Goal: Task Accomplishment & Management: Manage account settings

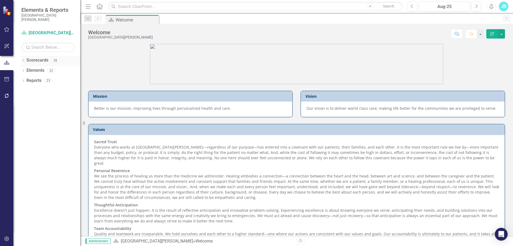
click at [22, 61] on icon "Dropdown" at bounding box center [23, 60] width 4 height 3
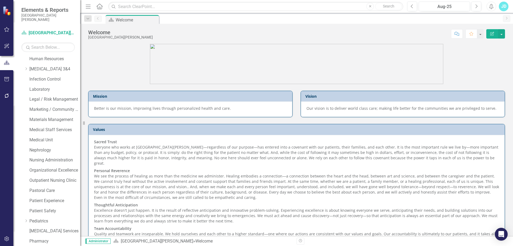
scroll to position [374, 0]
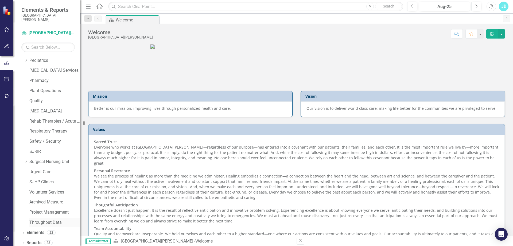
click at [48, 221] on link "Throughput Data" at bounding box center [54, 222] width 51 height 6
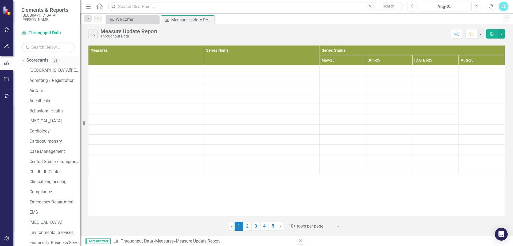
click at [23, 61] on icon "Dropdown" at bounding box center [22, 60] width 3 height 4
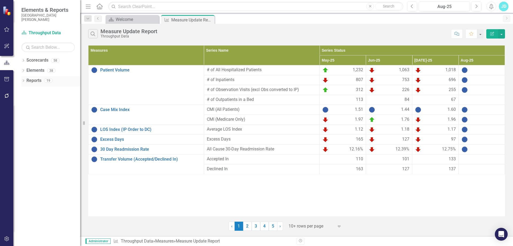
click at [23, 81] on icon "Dropdown" at bounding box center [23, 81] width 4 height 3
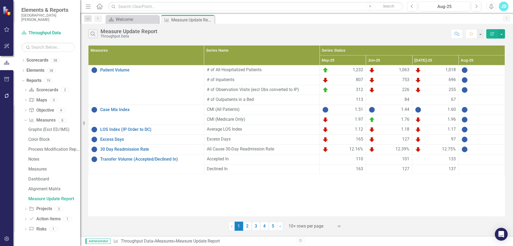
click at [305, 225] on div at bounding box center [311, 225] width 45 height 7
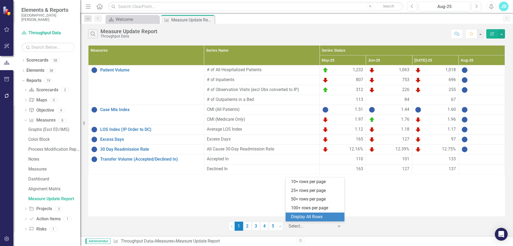
click at [305, 215] on div "Display All Rows" at bounding box center [316, 217] width 50 height 6
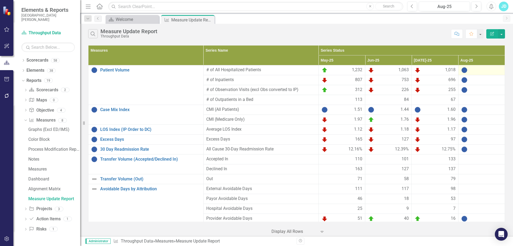
click at [486, 70] on div at bounding box center [481, 70] width 41 height 6
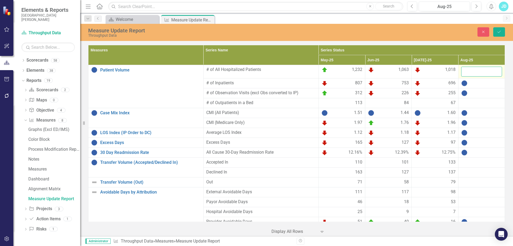
click at [486, 70] on input "number" at bounding box center [481, 72] width 41 height 10
type input "1143"
click at [484, 83] on div at bounding box center [481, 83] width 41 height 6
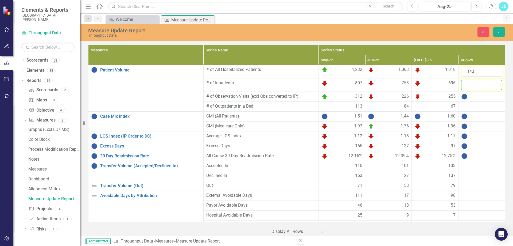
click at [479, 84] on input "number" at bounding box center [481, 85] width 41 height 10
type input "767"
click at [476, 98] on div at bounding box center [481, 96] width 41 height 6
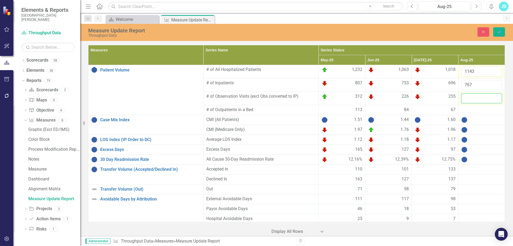
click at [476, 98] on input "number" at bounding box center [481, 98] width 41 height 10
type input "289"
click at [477, 110] on div at bounding box center [481, 110] width 41 height 6
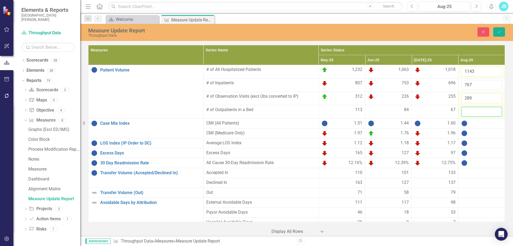
click at [476, 110] on input "number" at bounding box center [481, 112] width 41 height 10
type input "87"
click at [474, 124] on div at bounding box center [481, 123] width 41 height 6
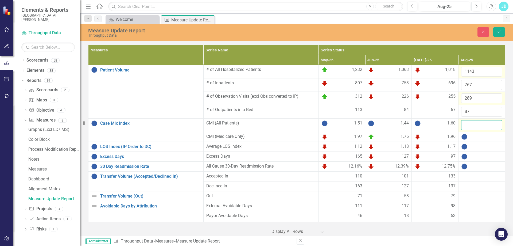
click at [474, 124] on input "number" at bounding box center [481, 125] width 41 height 10
type input "1.57"
click at [497, 29] on button "Save" at bounding box center [499, 31] width 12 height 9
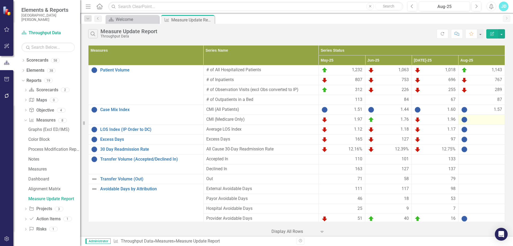
click at [488, 119] on div at bounding box center [481, 119] width 41 height 6
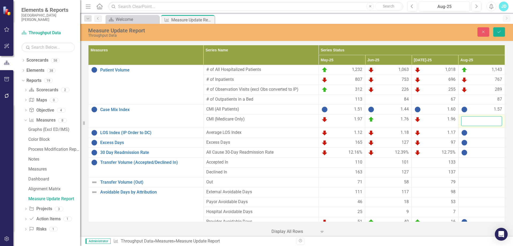
click at [485, 121] on input "number" at bounding box center [481, 121] width 41 height 10
type input "1.83"
click at [485, 131] on div at bounding box center [481, 132] width 41 height 6
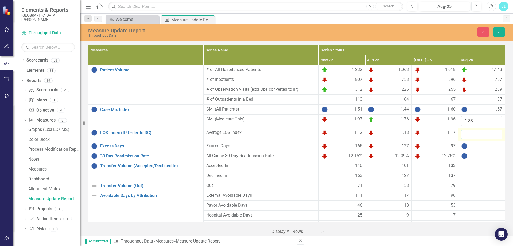
click at [484, 132] on input "number" at bounding box center [481, 134] width 41 height 10
type input "1.17"
click at [484, 145] on div at bounding box center [481, 146] width 41 height 6
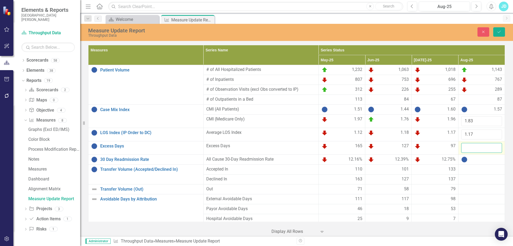
click at [478, 147] on input "number" at bounding box center [481, 148] width 41 height 10
type input "153"
click at [477, 160] on div at bounding box center [481, 159] width 41 height 6
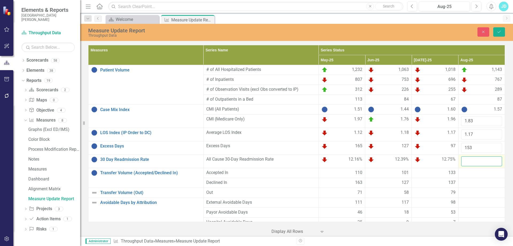
click at [477, 160] on input "number" at bounding box center [481, 161] width 41 height 10
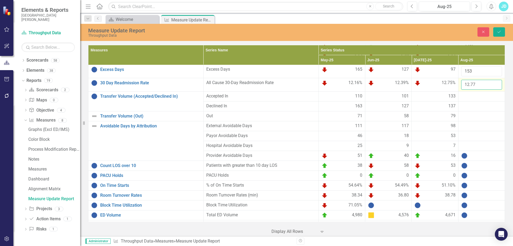
scroll to position [77, 0]
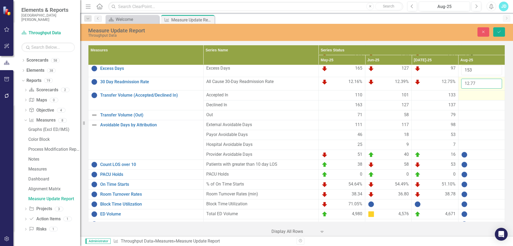
type input "12.77"
click at [474, 96] on div at bounding box center [481, 95] width 41 height 6
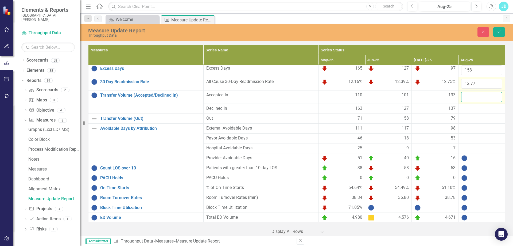
click at [468, 97] on input "number" at bounding box center [481, 97] width 41 height 10
type input "127"
click at [467, 109] on div at bounding box center [481, 108] width 41 height 6
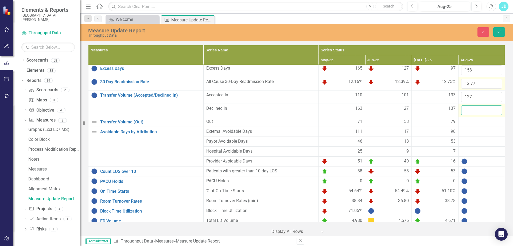
click at [467, 108] on input "number" at bounding box center [481, 110] width 41 height 10
type input "144"
click at [466, 122] on div at bounding box center [481, 121] width 41 height 6
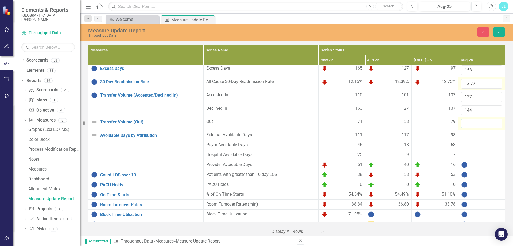
click at [466, 122] on input "number" at bounding box center [481, 123] width 41 height 10
type input "64"
click at [504, 29] on button "Save" at bounding box center [499, 31] width 12 height 9
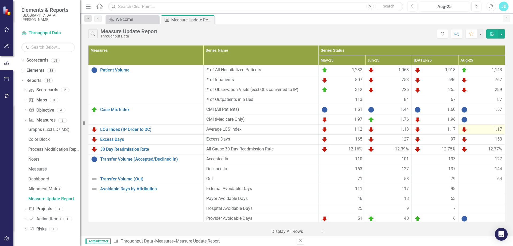
scroll to position [80, 0]
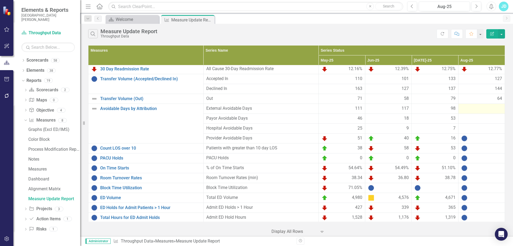
click at [480, 107] on div at bounding box center [481, 108] width 41 height 6
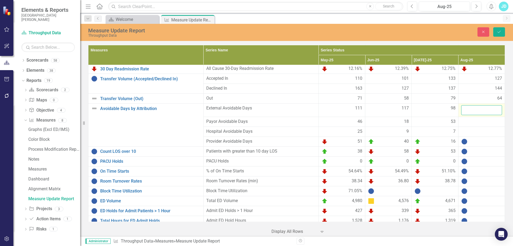
click at [480, 107] on input "number" at bounding box center [481, 110] width 41 height 10
type input "133"
click at [480, 122] on div at bounding box center [481, 121] width 41 height 6
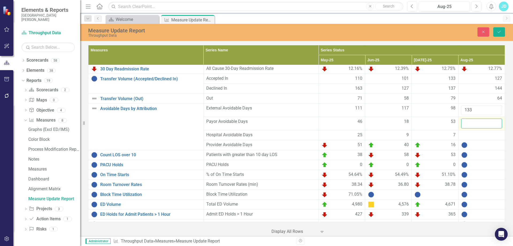
click at [476, 123] on input "number" at bounding box center [481, 123] width 41 height 10
type input "34"
click at [477, 137] on div at bounding box center [481, 135] width 41 height 6
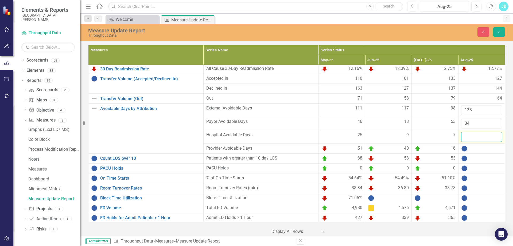
click at [477, 137] on input "number" at bounding box center [481, 137] width 41 height 10
type input "23"
click at [478, 149] on div at bounding box center [481, 148] width 41 height 6
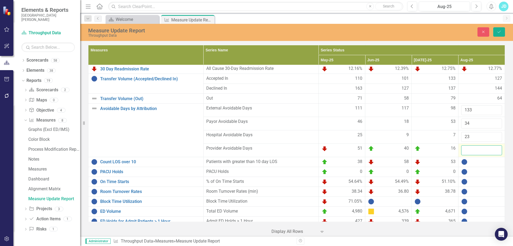
click at [478, 152] on input "number" at bounding box center [481, 150] width 41 height 10
type input "25"
click at [478, 161] on div at bounding box center [481, 161] width 41 height 6
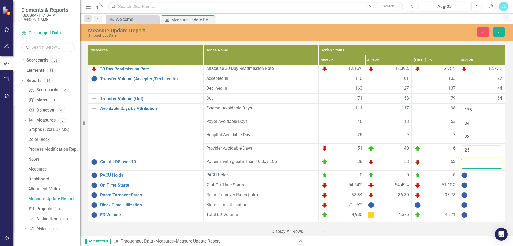
click at [476, 165] on input "number" at bounding box center [481, 163] width 41 height 10
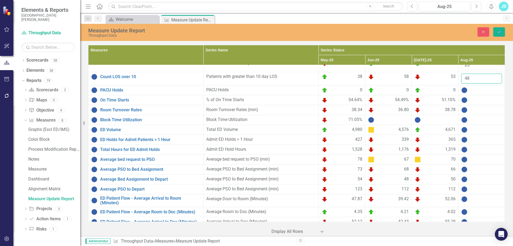
scroll to position [172, 0]
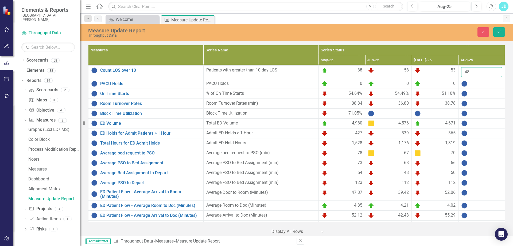
type input "48"
click at [472, 86] on div at bounding box center [481, 83] width 41 height 6
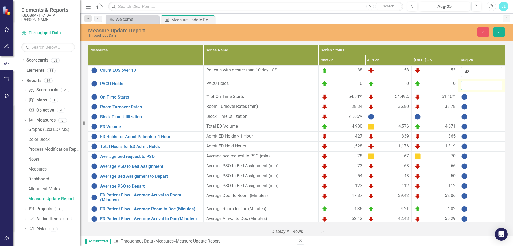
click at [472, 86] on input "number" at bounding box center [481, 85] width 41 height 10
type input "0"
click at [473, 98] on div at bounding box center [481, 97] width 41 height 6
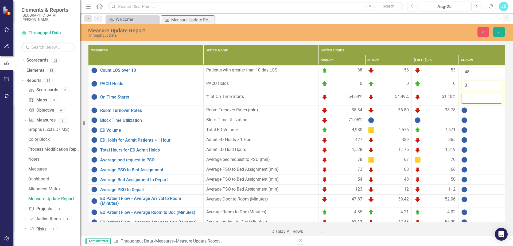
click at [473, 98] on input "number" at bounding box center [481, 99] width 41 height 10
type input "53.71"
click at [474, 108] on div at bounding box center [481, 110] width 41 height 6
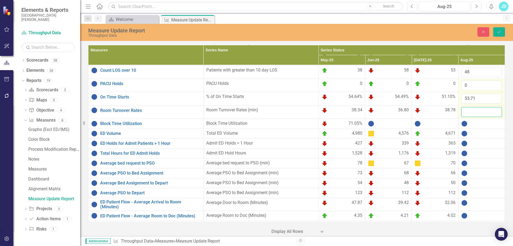
click at [474, 112] on input "number" at bounding box center [481, 112] width 41 height 10
type input "39.1"
click at [382, 124] on div at bounding box center [388, 123] width 41 height 6
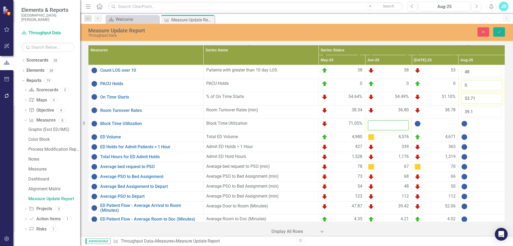
click at [384, 124] on input "number" at bounding box center [388, 125] width 41 height 10
type input "58.99"
click at [428, 126] on div at bounding box center [434, 123] width 41 height 6
click at [428, 126] on input "number" at bounding box center [434, 125] width 41 height 10
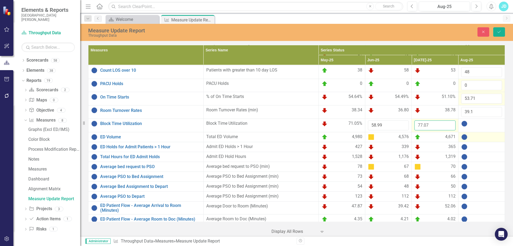
type input "77.07"
click at [479, 137] on div at bounding box center [481, 137] width 41 height 6
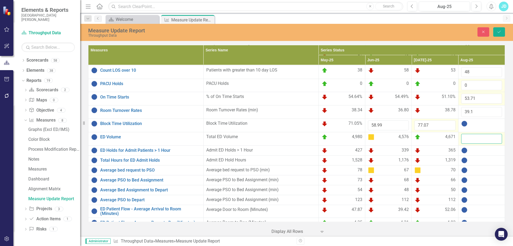
click at [479, 137] on input "number" at bounding box center [481, 139] width 41 height 10
type input "4918"
click at [499, 33] on icon "Save" at bounding box center [499, 32] width 5 height 4
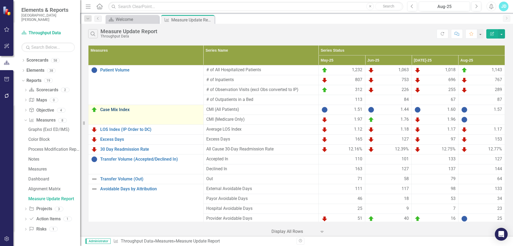
click at [129, 110] on link "Case Mix Index" at bounding box center [150, 109] width 100 height 5
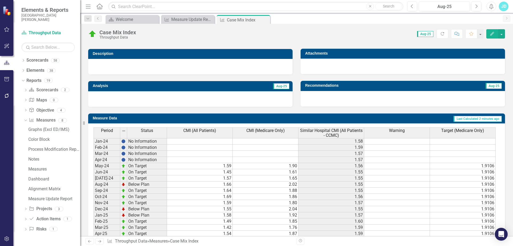
scroll to position [197, 0]
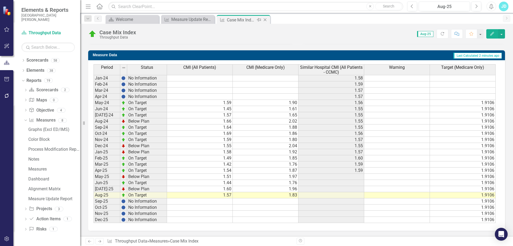
click at [265, 20] on icon "Close" at bounding box center [264, 20] width 5 height 4
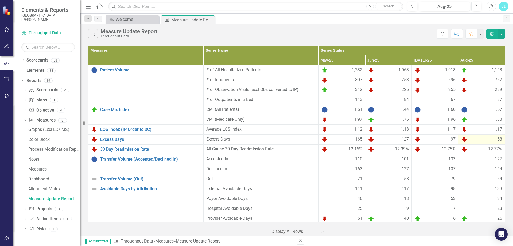
scroll to position [27, 0]
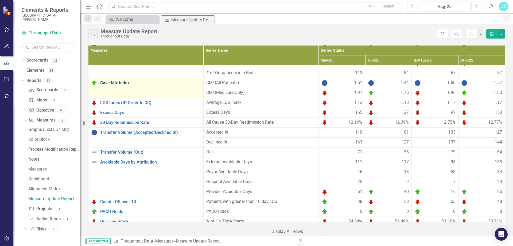
click at [121, 81] on link "Case Mix Index" at bounding box center [150, 82] width 100 height 5
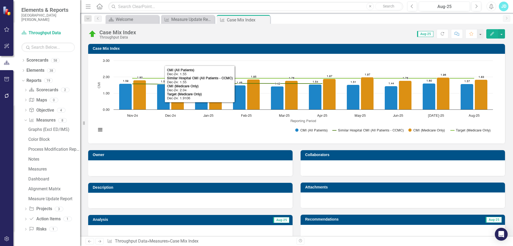
scroll to position [107, 0]
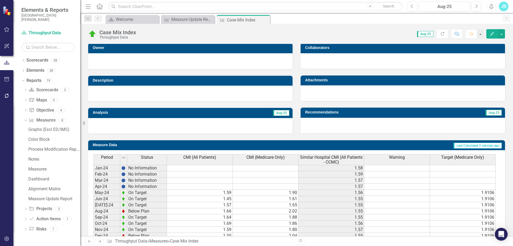
click at [326, 158] on span "Similar Hospital CMI (All Patients - CCMC)" at bounding box center [331, 159] width 63 height 9
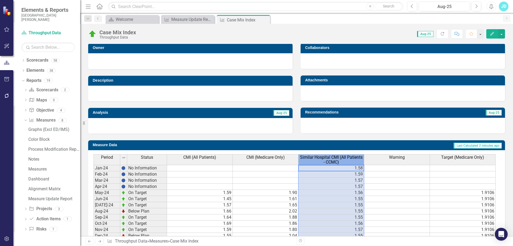
click at [326, 158] on span "Similar Hospital CMI (All Patients - CCMC)" at bounding box center [331, 159] width 63 height 9
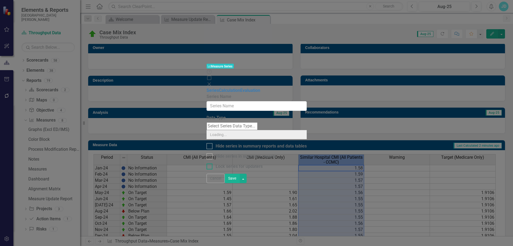
type input "Similar Hospital CMI (All Patients - CCMC)"
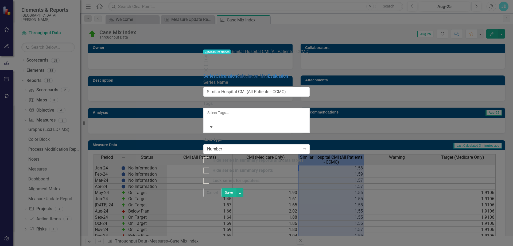
click at [237, 73] on link "Calculation Map" at bounding box center [252, 75] width 31 height 5
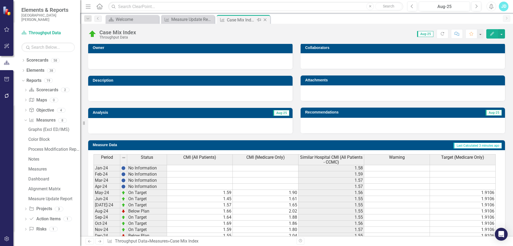
click at [265, 20] on icon at bounding box center [265, 19] width 3 height 3
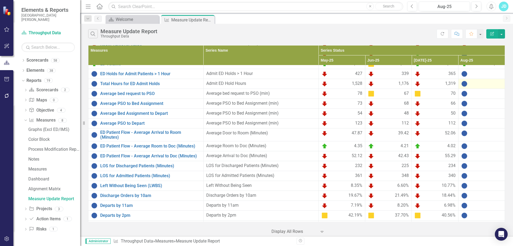
scroll to position [187, 0]
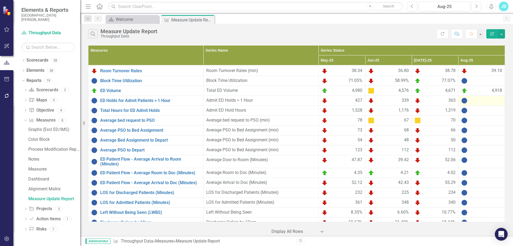
click at [475, 101] on div at bounding box center [481, 100] width 41 height 6
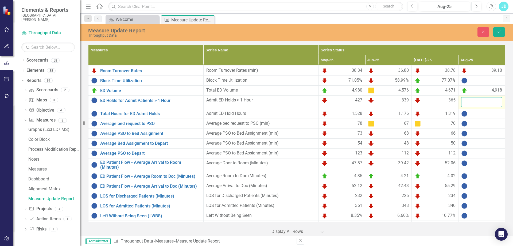
click at [475, 101] on input "number" at bounding box center [481, 102] width 41 height 10
type input "336"
click at [475, 113] on div at bounding box center [481, 113] width 41 height 6
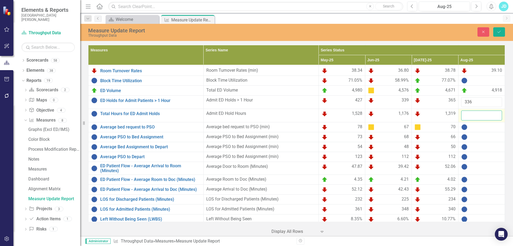
click at [475, 113] on input "number" at bounding box center [481, 115] width 41 height 10
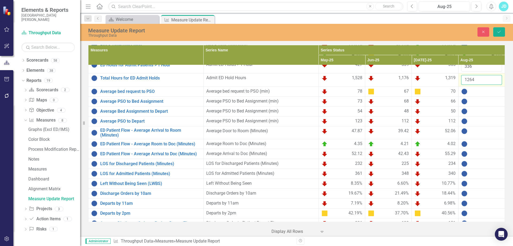
scroll to position [225, 0]
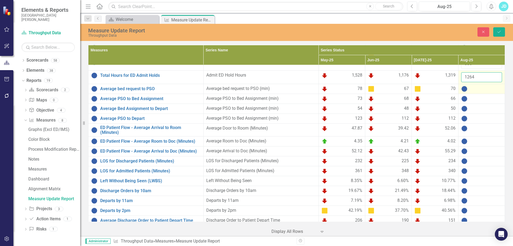
type input "1264"
click at [474, 90] on div at bounding box center [481, 89] width 41 height 6
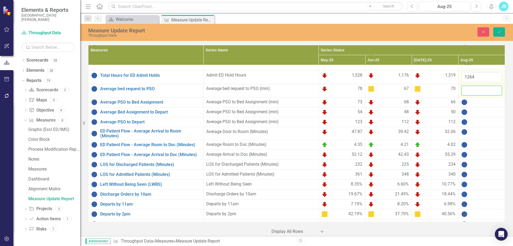
click at [474, 90] on input "number" at bounding box center [481, 91] width 41 height 10
type input "71"
click at [474, 103] on div at bounding box center [481, 102] width 41 height 6
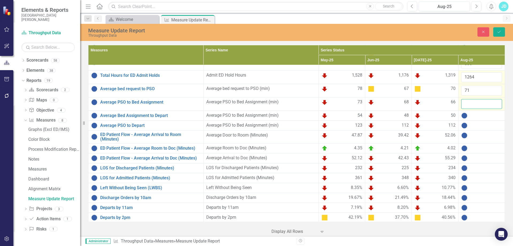
click at [474, 103] on input "number" at bounding box center [481, 104] width 41 height 10
type input "67"
click at [474, 115] on div at bounding box center [481, 115] width 41 height 6
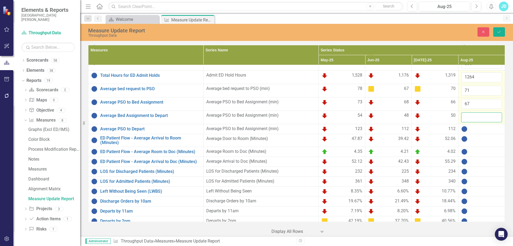
click at [474, 116] on input "number" at bounding box center [481, 117] width 41 height 10
type input "46"
click at [475, 129] on div at bounding box center [481, 129] width 41 height 6
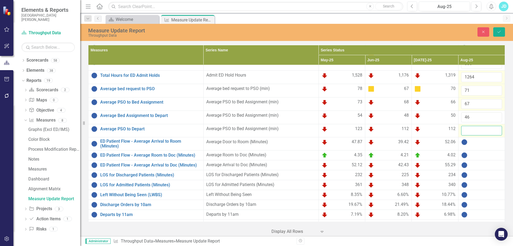
click at [475, 130] on input "number" at bounding box center [481, 131] width 41 height 10
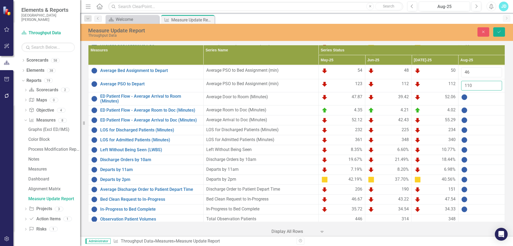
scroll to position [278, 0]
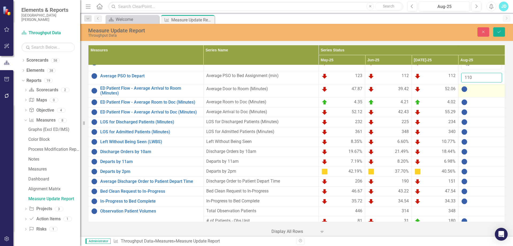
type input "110"
click at [471, 93] on td at bounding box center [481, 90] width 46 height 13
click at [471, 93] on input "number" at bounding box center [481, 91] width 41 height 10
type input "53.33"
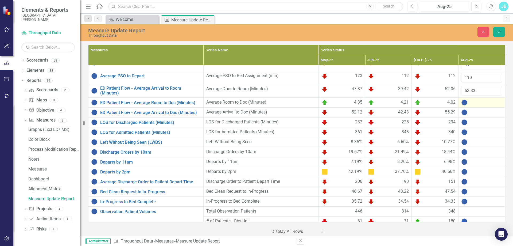
click at [472, 103] on div at bounding box center [481, 102] width 41 height 6
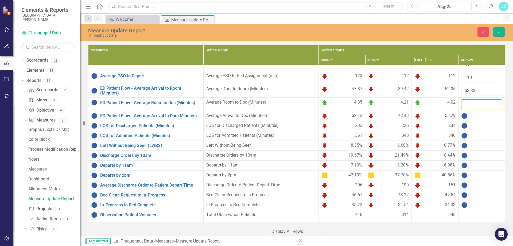
click at [472, 103] on input "number" at bounding box center [481, 104] width 41 height 10
type input "4.29"
click at [472, 114] on div at bounding box center [481, 115] width 41 height 6
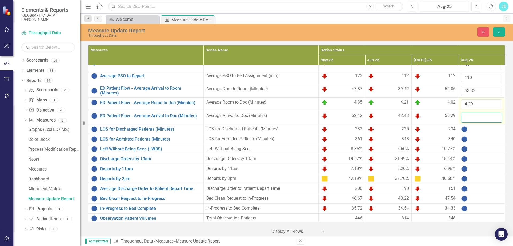
click at [472, 118] on input "number" at bounding box center [481, 117] width 41 height 10
type input "57.84"
click at [472, 127] on div at bounding box center [481, 129] width 41 height 6
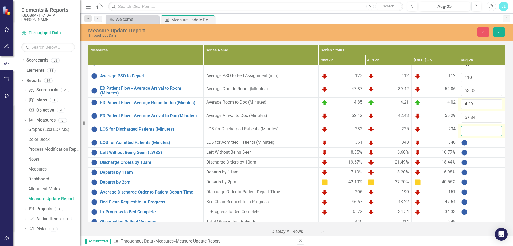
click at [474, 129] on input "number" at bounding box center [481, 131] width 41 height 10
type input "234"
click at [473, 143] on div at bounding box center [481, 142] width 41 height 6
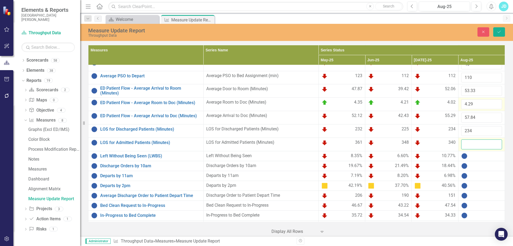
click at [473, 143] on input "number" at bounding box center [481, 144] width 41 height 10
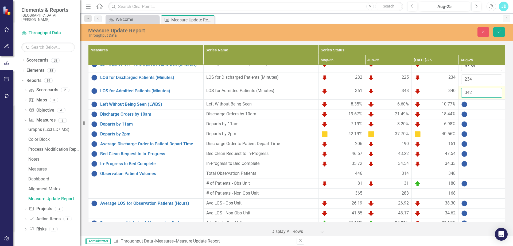
scroll to position [343, 0]
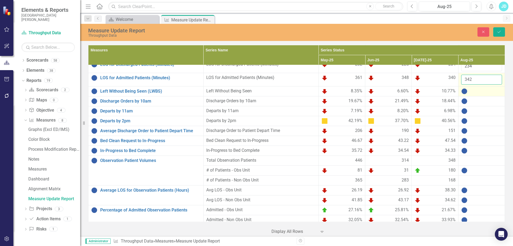
type input "342"
click at [475, 90] on div at bounding box center [481, 91] width 41 height 6
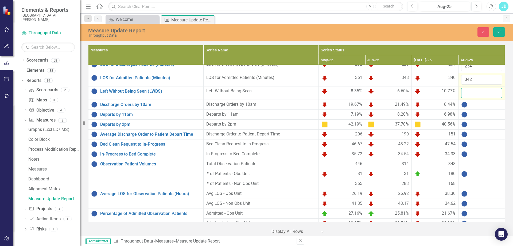
click at [475, 91] on input "number" at bounding box center [481, 93] width 41 height 10
type input "12.26"
click at [500, 31] on icon "Save" at bounding box center [499, 32] width 5 height 4
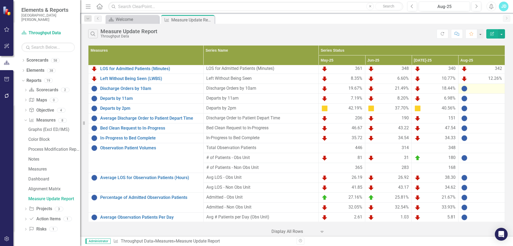
scroll to position [331, 0]
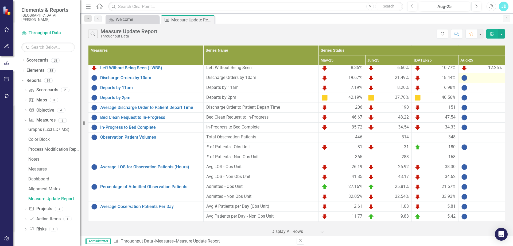
click at [474, 78] on div at bounding box center [481, 78] width 41 height 6
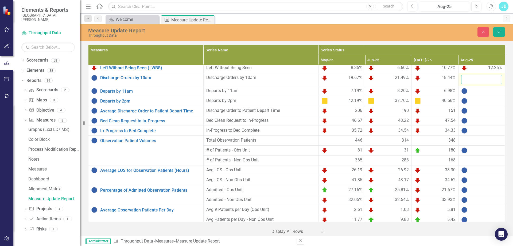
click at [474, 78] on input "number" at bounding box center [481, 80] width 41 height 10
type input "23.78"
click at [475, 92] on div at bounding box center [481, 91] width 41 height 6
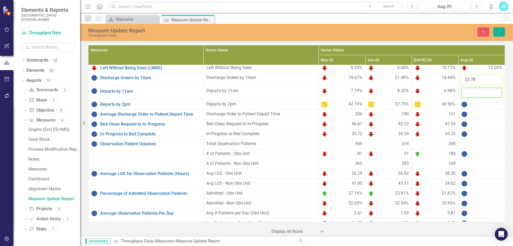
click at [475, 92] on input "number" at bounding box center [481, 93] width 41 height 10
type input "7.08"
click at [477, 103] on div at bounding box center [481, 104] width 41 height 6
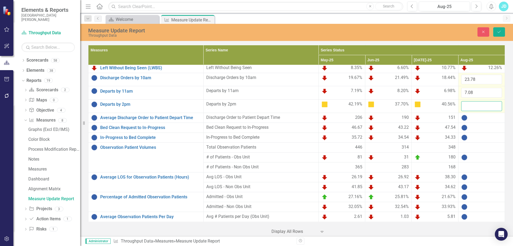
click at [477, 104] on input "number" at bounding box center [481, 106] width 41 height 10
type input "41.81"
click at [478, 115] on div at bounding box center [481, 117] width 41 height 6
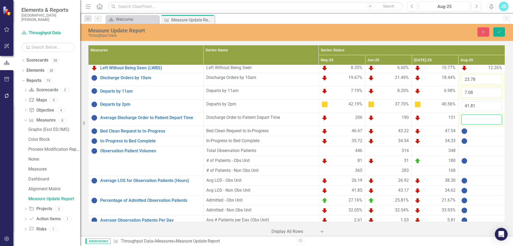
click at [475, 120] on input "number" at bounding box center [481, 119] width 41 height 10
type input "198"
click at [471, 130] on div at bounding box center [481, 131] width 41 height 6
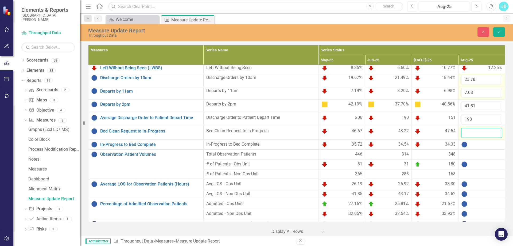
click at [471, 130] on input "number" at bounding box center [481, 133] width 41 height 10
type input "44.8"
click at [472, 144] on div at bounding box center [481, 144] width 41 height 6
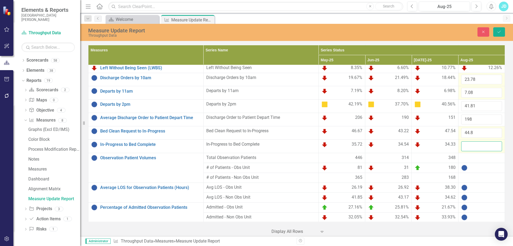
click at [472, 148] on input "number" at bounding box center [481, 146] width 41 height 10
type input "34.93"
click at [473, 159] on div at bounding box center [481, 157] width 41 height 6
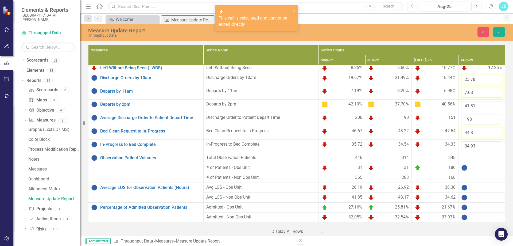
click at [473, 157] on div at bounding box center [481, 157] width 41 height 6
click at [477, 168] on div at bounding box center [481, 167] width 41 height 6
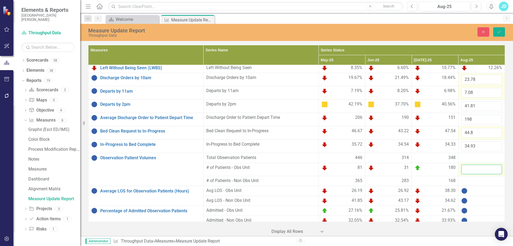
click at [477, 168] on input "number" at bounding box center [481, 169] width 41 height 10
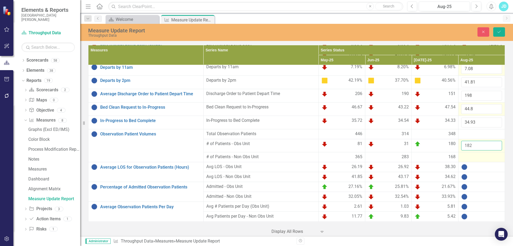
type input "182"
click at [469, 158] on div at bounding box center [481, 157] width 41 height 6
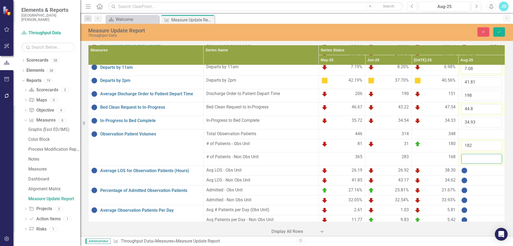
click at [469, 158] on input "number" at bounding box center [481, 159] width 41 height 10
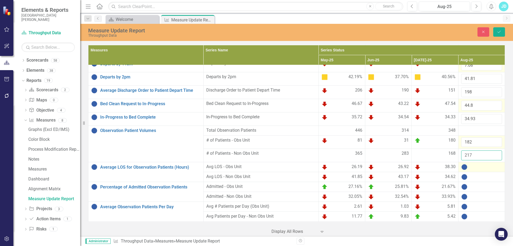
type input "217"
click at [472, 168] on div at bounding box center [481, 167] width 41 height 6
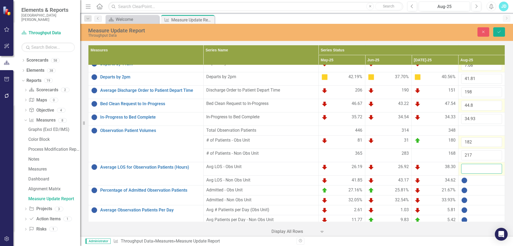
click at [472, 168] on input "number" at bounding box center [481, 169] width 41 height 10
type input "38.34"
click at [475, 178] on div at bounding box center [481, 180] width 41 height 6
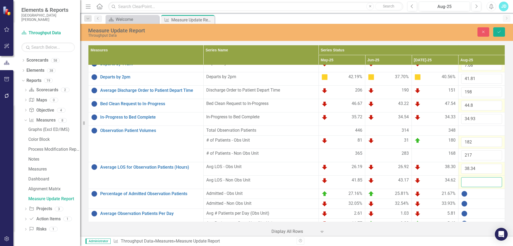
click at [474, 181] on input "number" at bounding box center [481, 182] width 41 height 10
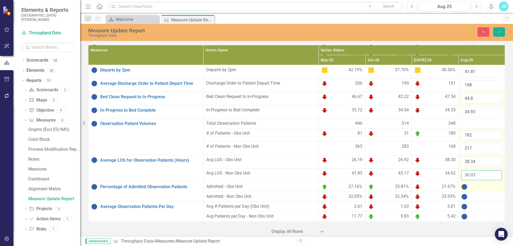
type input "36.03"
click at [476, 187] on div at bounding box center [481, 186] width 41 height 6
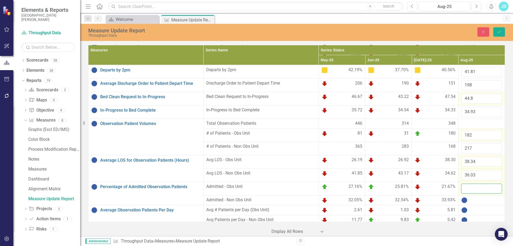
click at [476, 187] on input "number" at bounding box center [481, 188] width 41 height 10
type input "29.12"
click at [479, 200] on div at bounding box center [481, 200] width 41 height 6
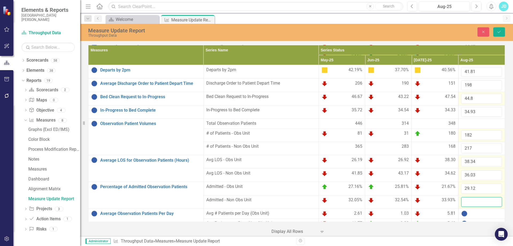
click at [477, 202] on input "number" at bounding box center [481, 202] width 41 height 10
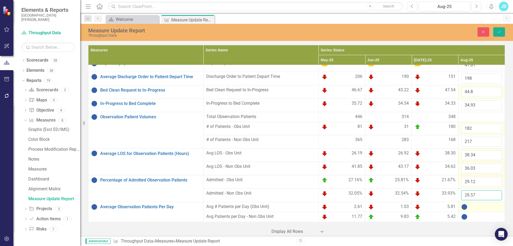
type input "28.57"
click at [476, 206] on div at bounding box center [481, 206] width 41 height 6
click at [476, 206] on input "number" at bounding box center [481, 208] width 41 height 10
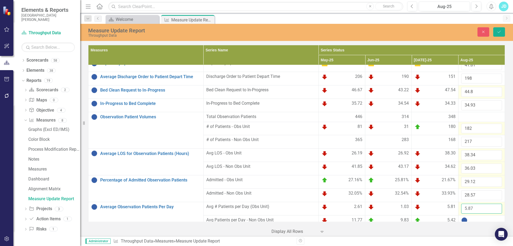
scroll to position [376, 0]
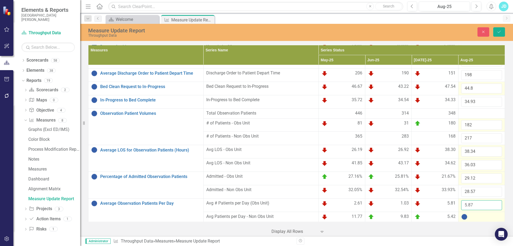
type input "5.87"
click at [474, 215] on div at bounding box center [481, 216] width 41 height 6
click at [473, 215] on input "number" at bounding box center [481, 218] width 41 height 10
type input "7"
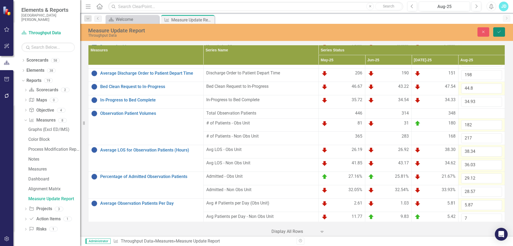
click at [502, 33] on button "Save" at bounding box center [499, 31] width 12 height 9
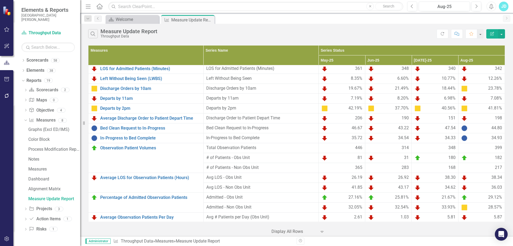
scroll to position [331, 0]
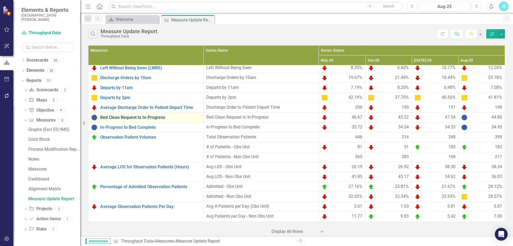
click at [159, 115] on link "Bed Clean Request to In-Progress" at bounding box center [150, 117] width 100 height 5
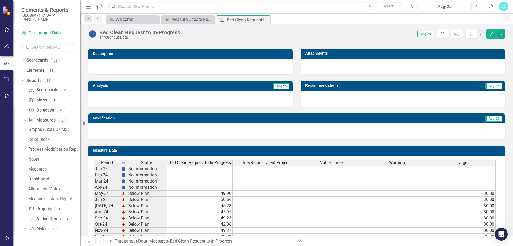
scroll to position [226, 0]
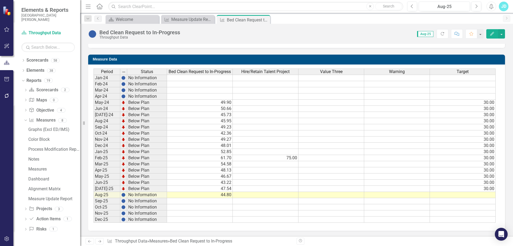
click at [489, 185] on td "30.00" at bounding box center [463, 182] width 66 height 6
click at [492, 189] on td "30.00" at bounding box center [463, 188] width 66 height 6
drag, startPoint x: 495, startPoint y: 192, endPoint x: 494, endPoint y: 221, distance: 28.9
click at [94, 221] on div "Period Status Bed Clean Request to In-Progress Hire/Retain Talent Project Value…" at bounding box center [94, 145] width 0 height 154
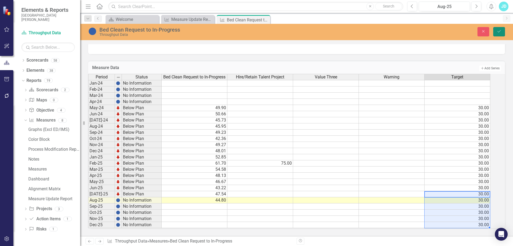
click at [500, 31] on icon "Save" at bounding box center [499, 31] width 5 height 4
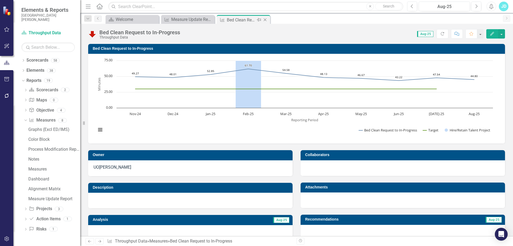
click at [266, 20] on icon "Close" at bounding box center [264, 20] width 5 height 4
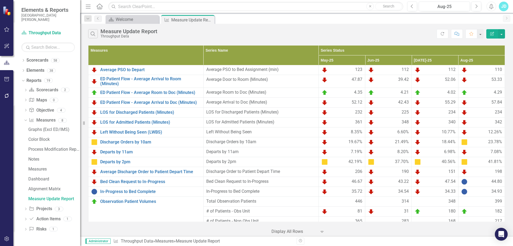
scroll to position [331, 0]
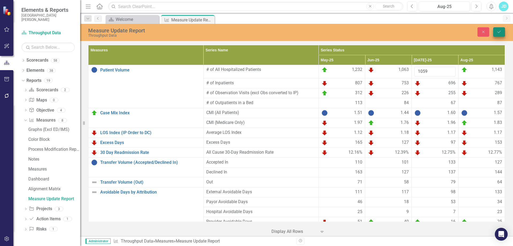
type input "1059"
click at [498, 32] on icon "Save" at bounding box center [499, 32] width 5 height 4
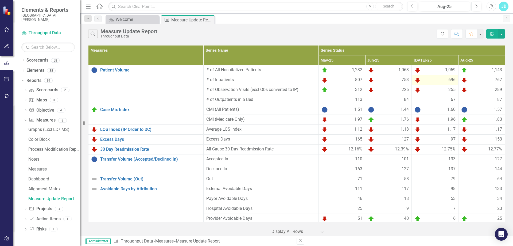
click at [439, 80] on div "696" at bounding box center [434, 80] width 41 height 6
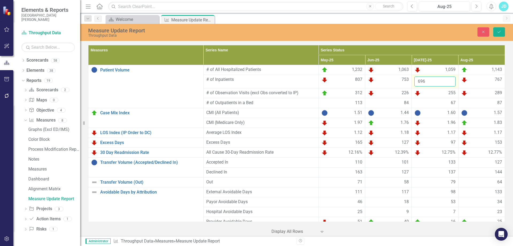
click at [439, 80] on input "696" at bounding box center [434, 81] width 41 height 10
type input "6"
type input "736"
click at [502, 28] on button "Save" at bounding box center [499, 31] width 12 height 9
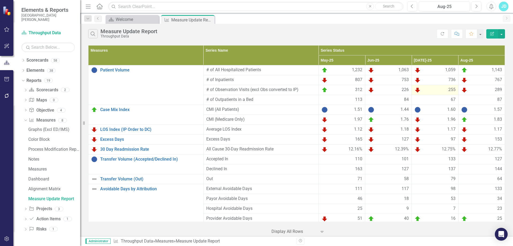
click at [435, 89] on div "255" at bounding box center [434, 90] width 41 height 6
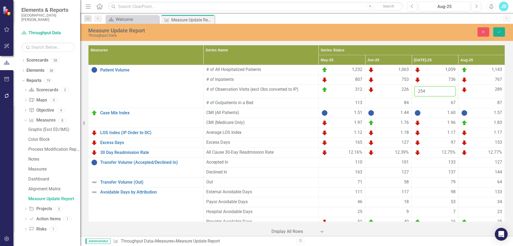
type input "254"
click at [446, 92] on input "254" at bounding box center [434, 91] width 41 height 10
click at [502, 33] on button "Save" at bounding box center [499, 31] width 12 height 9
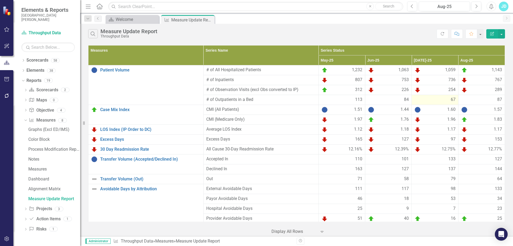
click at [431, 99] on div "67" at bounding box center [434, 99] width 41 height 6
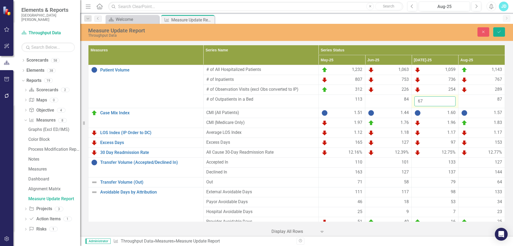
click at [431, 101] on input "67" at bounding box center [434, 101] width 41 height 10
click at [446, 98] on input "68" at bounding box center [434, 101] width 41 height 10
type input "69"
click at [446, 98] on input "69" at bounding box center [434, 101] width 41 height 10
click at [499, 30] on icon "Save" at bounding box center [499, 32] width 5 height 4
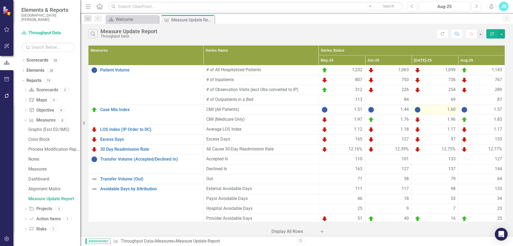
click at [441, 111] on div "1.60" at bounding box center [434, 109] width 41 height 6
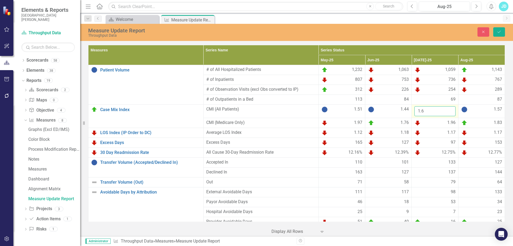
click at [441, 111] on input "1.6" at bounding box center [434, 111] width 41 height 10
type input "1.63"
click at [500, 32] on icon "Save" at bounding box center [499, 32] width 5 height 4
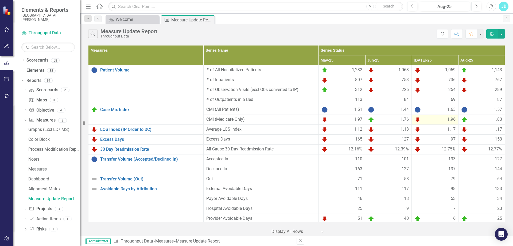
click at [439, 118] on div "1.96" at bounding box center [434, 119] width 41 height 6
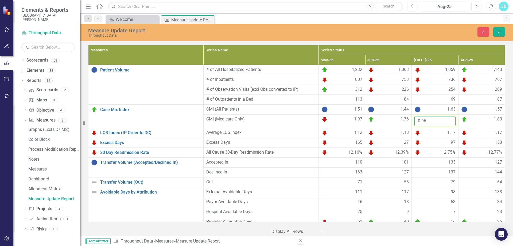
click at [447, 122] on input "0.96" at bounding box center [434, 121] width 41 height 10
drag, startPoint x: 438, startPoint y: 120, endPoint x: 401, endPoint y: 120, distance: 37.1
click at [401, 120] on tr "CMI (Medicare Only) 1.97 1.76 0.96 1.83" at bounding box center [296, 120] width 417 height 13
type input "1.95"
click at [501, 32] on icon "Save" at bounding box center [499, 32] width 5 height 4
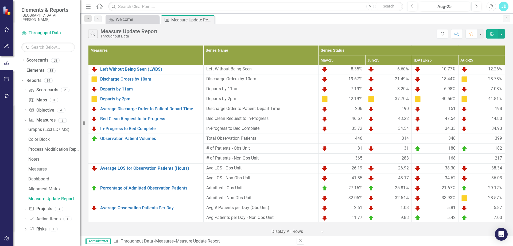
scroll to position [331, 0]
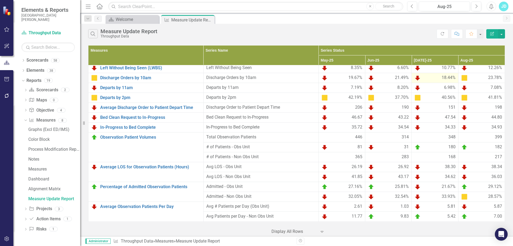
click at [434, 77] on div "18.44%" at bounding box center [434, 78] width 41 height 6
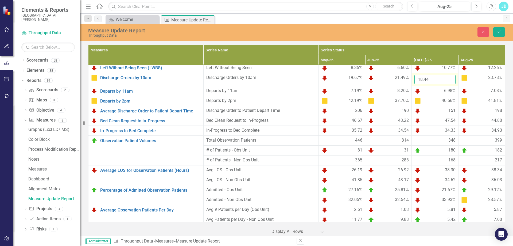
click at [434, 79] on input "18.44" at bounding box center [434, 80] width 41 height 10
type input "18.49"
click at [498, 32] on icon "Save" at bounding box center [499, 32] width 5 height 4
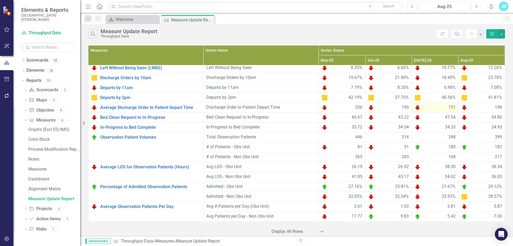
click at [438, 107] on div "151" at bounding box center [434, 107] width 41 height 6
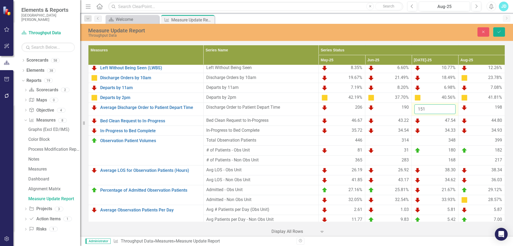
click at [439, 107] on input "151" at bounding box center [434, 109] width 41 height 10
type input "162"
click at [500, 32] on icon "Save" at bounding box center [499, 32] width 5 height 4
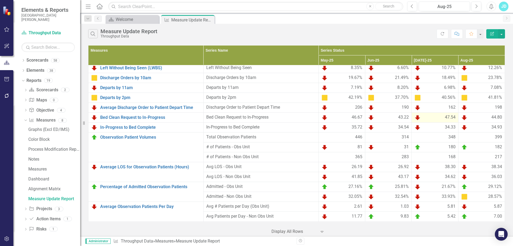
click at [433, 116] on div "47.54" at bounding box center [434, 117] width 41 height 6
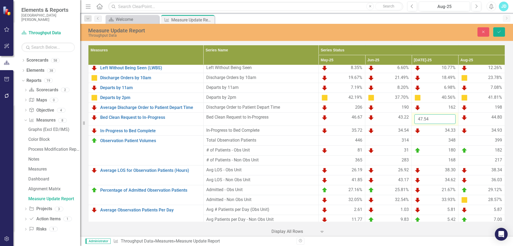
click at [433, 118] on input "47.54" at bounding box center [434, 119] width 41 height 10
type input "47.49"
click at [499, 30] on icon "Save" at bounding box center [499, 32] width 5 height 4
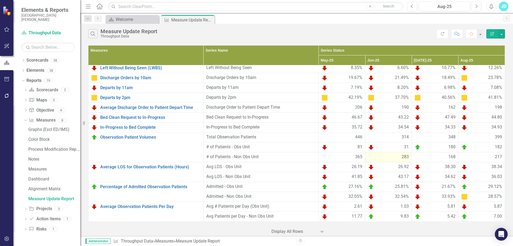
click at [388, 157] on div "283" at bounding box center [388, 157] width 41 height 6
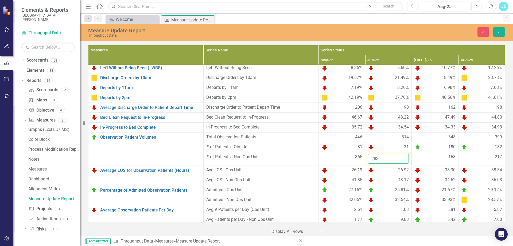
click at [385, 158] on input "283" at bounding box center [388, 159] width 41 height 10
type input "295"
click at [502, 31] on button "Save" at bounding box center [499, 31] width 12 height 9
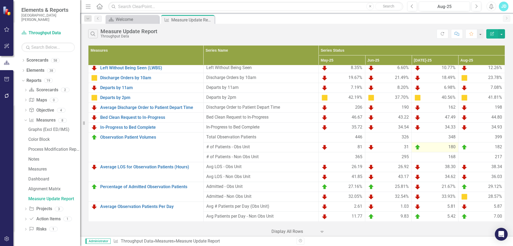
click at [439, 146] on div "180" at bounding box center [434, 147] width 41 height 6
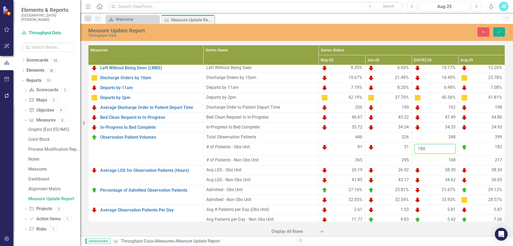
click at [439, 146] on input "180" at bounding box center [434, 149] width 41 height 10
type input "181"
click at [431, 160] on div "168" at bounding box center [434, 160] width 41 height 6
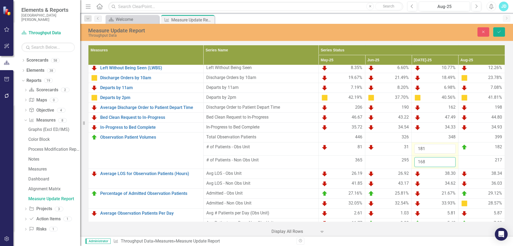
click at [431, 160] on input "168" at bounding box center [434, 162] width 41 height 10
type input "174"
click at [501, 32] on icon "Save" at bounding box center [499, 32] width 5 height 4
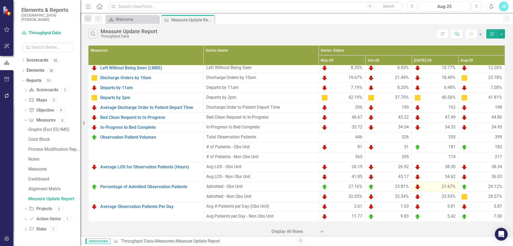
click at [433, 185] on div "21.67%" at bounding box center [434, 186] width 41 height 6
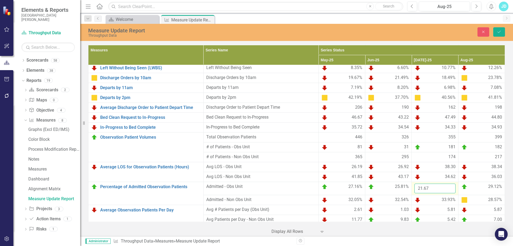
click at [428, 188] on input "21.67" at bounding box center [434, 188] width 41 height 10
type input "22.1"
click at [497, 32] on icon "Save" at bounding box center [499, 32] width 5 height 4
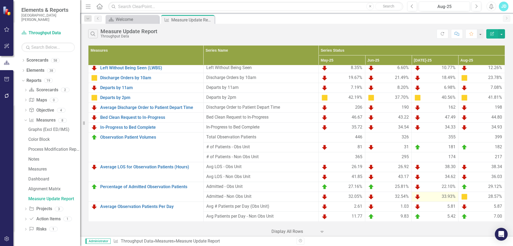
click at [433, 196] on div "33.93%" at bounding box center [434, 196] width 41 height 6
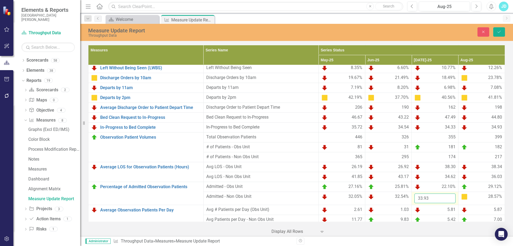
click at [426, 199] on input "33.93" at bounding box center [434, 198] width 41 height 10
type input "36.21"
click at [495, 35] on button "Save" at bounding box center [499, 31] width 12 height 9
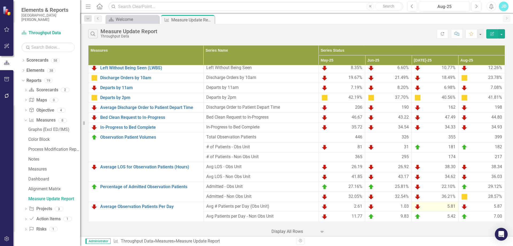
click at [431, 207] on div "5.81" at bounding box center [434, 206] width 41 height 6
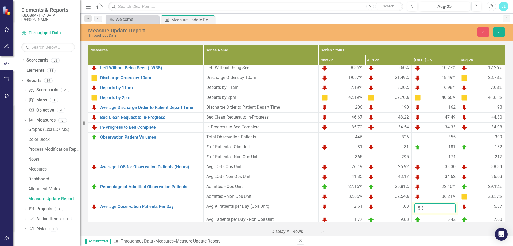
click at [431, 207] on input "5.81" at bounding box center [434, 208] width 41 height 10
type input "5.84"
click at [503, 32] on button "Save" at bounding box center [499, 31] width 12 height 9
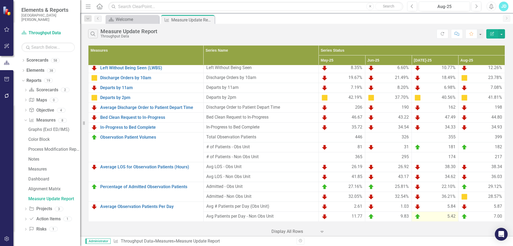
click at [433, 216] on div "5.42" at bounding box center [434, 216] width 41 height 6
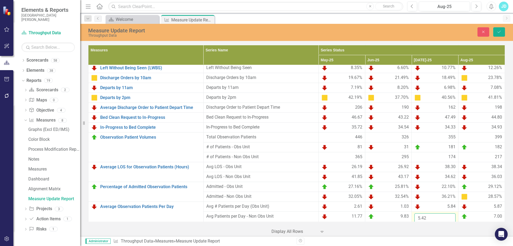
click at [433, 216] on input "5.42" at bounding box center [434, 218] width 41 height 10
type input "5"
type input "5.61"
click at [497, 34] on button "Save" at bounding box center [499, 31] width 12 height 9
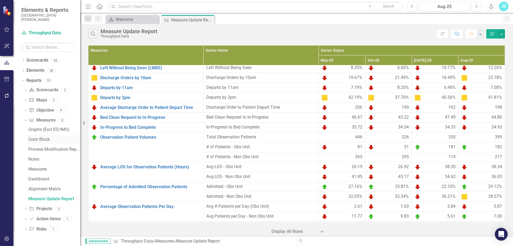
click at [42, 138] on div "Color Block" at bounding box center [54, 139] width 52 height 5
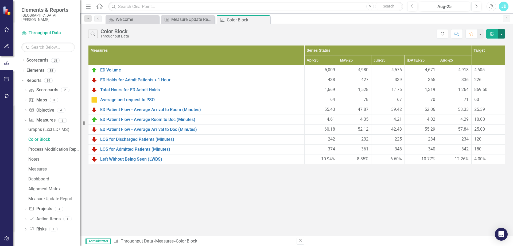
click at [502, 33] on button "button" at bounding box center [501, 33] width 7 height 9
click at [490, 75] on link "Email Email Page" at bounding box center [484, 74] width 42 height 10
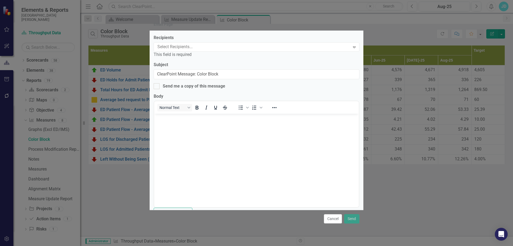
click at [185, 57] on div "This field is required" at bounding box center [257, 55] width 206 height 6
click at [185, 51] on div at bounding box center [252, 46] width 195 height 7
type input "grant"
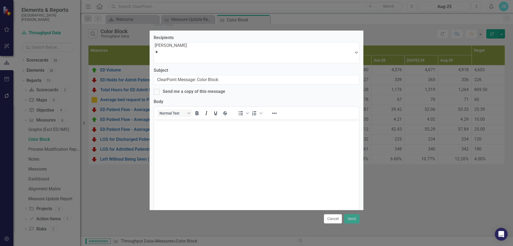
click at [187, 125] on p "Rich Text Area. Press ALT-0 for help." at bounding box center [257, 124] width 202 height 6
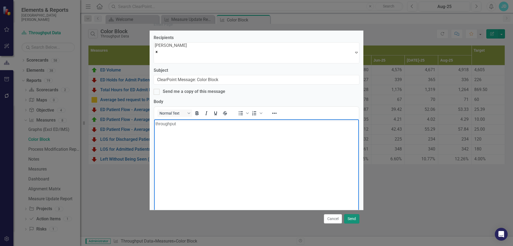
click at [351, 215] on button "Send" at bounding box center [351, 218] width 15 height 9
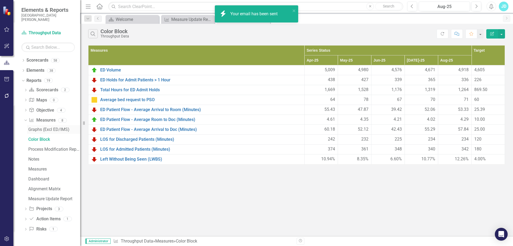
click at [36, 131] on div "Graphs (Excl ED/IMS)" at bounding box center [54, 129] width 52 height 5
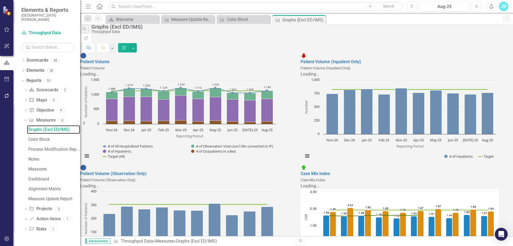
scroll to position [107, 0]
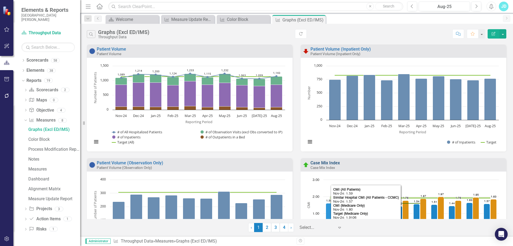
scroll to position [107, 0]
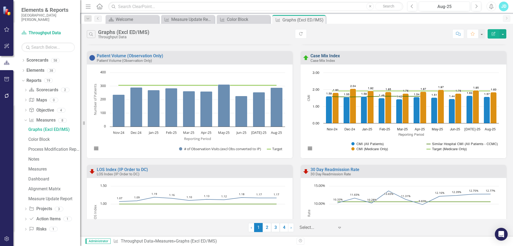
click at [331, 55] on link "Case Mix Index" at bounding box center [325, 55] width 29 height 5
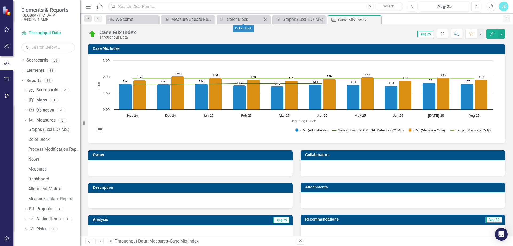
click at [266, 18] on icon "Close" at bounding box center [265, 19] width 5 height 4
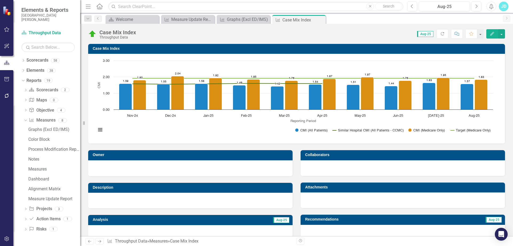
click at [20, 59] on div "Dropdown Scorecards 58 San Juan Regional Medical Center Admitting / Registratio…" at bounding box center [46, 151] width 67 height 190
click at [22, 60] on icon "Dropdown" at bounding box center [23, 60] width 4 height 3
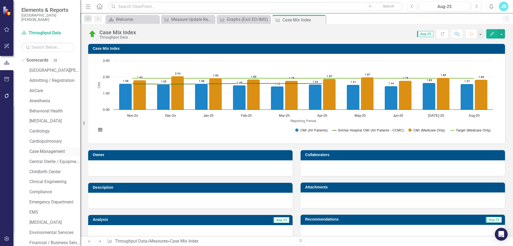
click at [42, 151] on link "Case Management" at bounding box center [54, 151] width 51 height 6
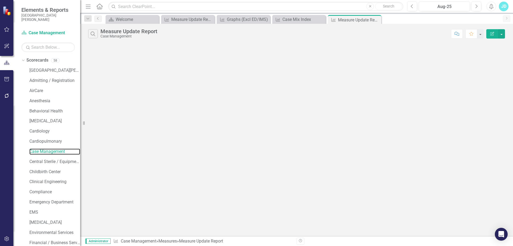
scroll to position [493, 0]
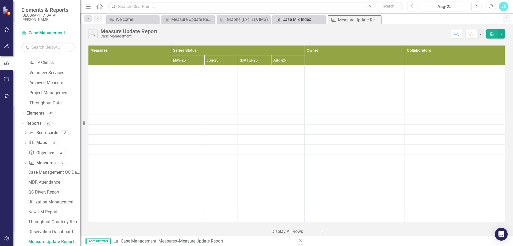
click at [292, 20] on div "Case Mix Index" at bounding box center [299, 19] width 35 height 7
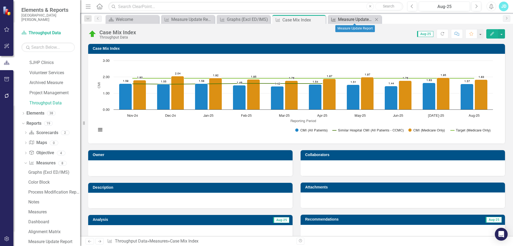
click at [359, 19] on div "Measure Update Report" at bounding box center [355, 19] width 35 height 7
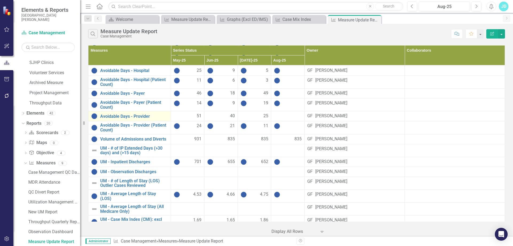
scroll to position [187, 0]
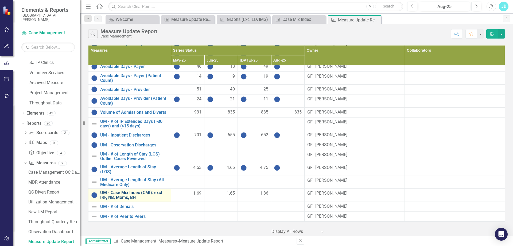
click at [148, 190] on link "UM - Case Mix Index (CMI): excl IRF, NB, Moms, BH" at bounding box center [134, 194] width 68 height 9
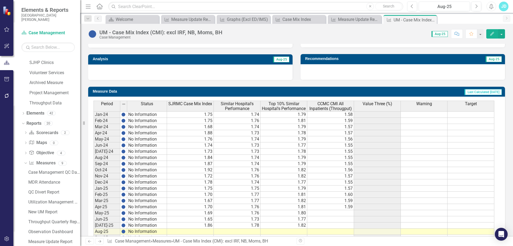
scroll to position [187, 0]
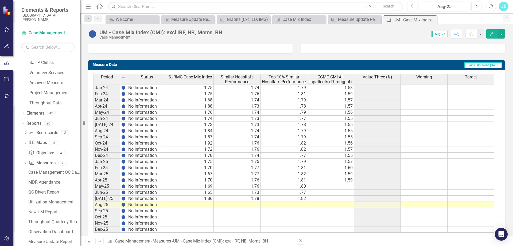
click at [349, 180] on td "1.59" at bounding box center [330, 180] width 47 height 6
click at [333, 183] on div at bounding box center [330, 183] width 47 height 1
click at [334, 188] on td at bounding box center [330, 186] width 47 height 6
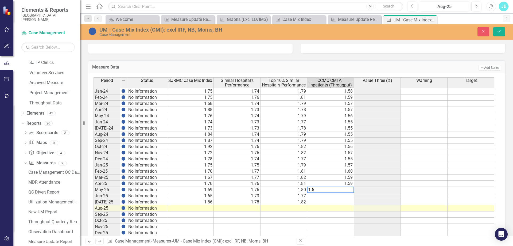
type textarea "1.57"
type textarea "1.56"
click at [501, 31] on icon "Save" at bounding box center [499, 31] width 5 height 4
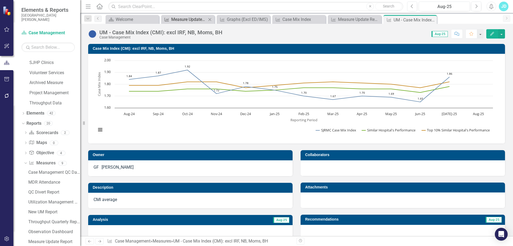
click at [184, 19] on div "Measure Update Report" at bounding box center [188, 19] width 35 height 7
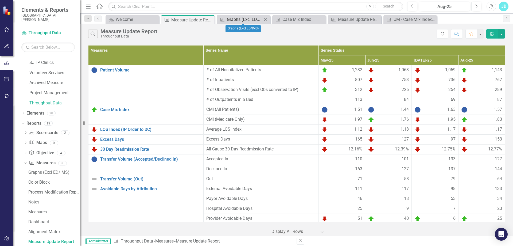
click at [242, 20] on div "Graphs (Excl ED/IMS)" at bounding box center [244, 19] width 35 height 7
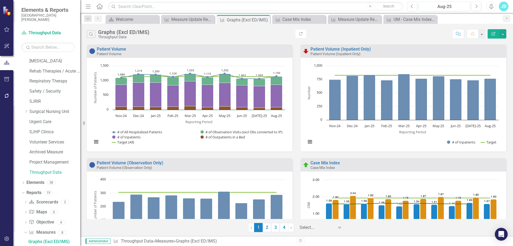
scroll to position [107, 0]
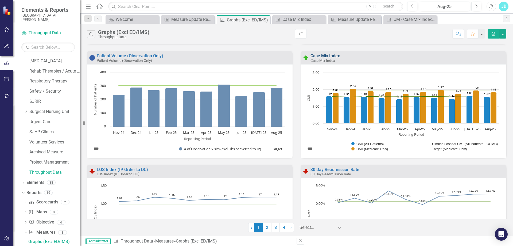
click at [329, 55] on link "Case Mix Index" at bounding box center [325, 55] width 29 height 5
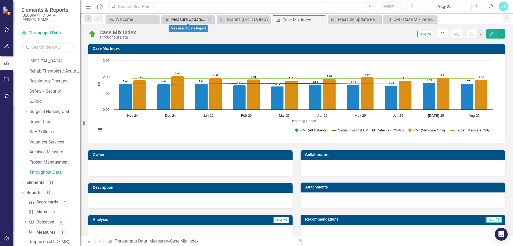
click at [182, 17] on div "Measure Update Report" at bounding box center [188, 19] width 35 height 7
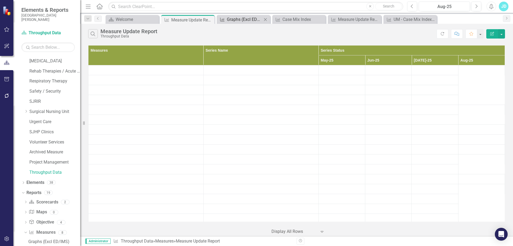
scroll to position [493, 0]
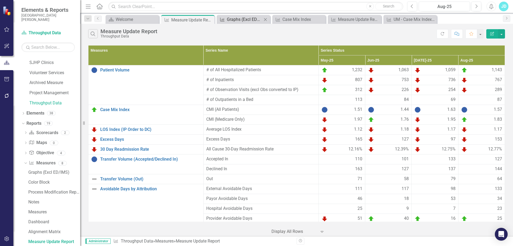
click at [239, 18] on div "Graphs (Excl ED/IMS)" at bounding box center [244, 19] width 35 height 7
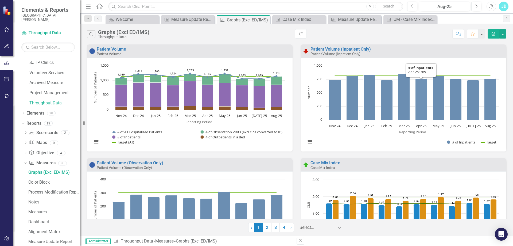
scroll to position [424, 0]
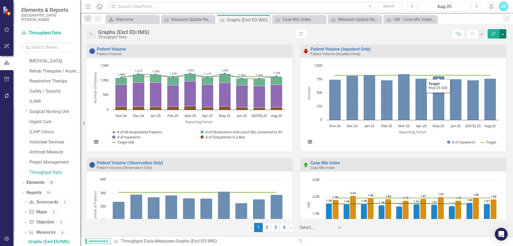
click at [504, 37] on button "button" at bounding box center [502, 33] width 7 height 9
click at [490, 73] on link "Email Email Page" at bounding box center [480, 74] width 52 height 10
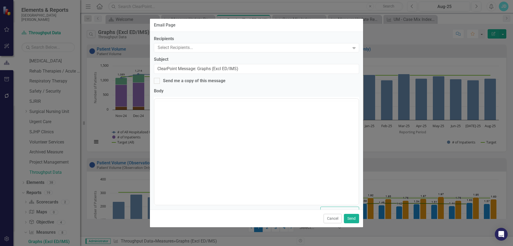
scroll to position [0, 0]
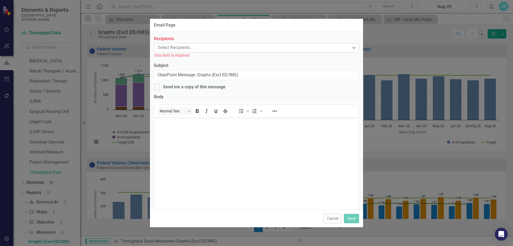
click at [208, 48] on div at bounding box center [253, 47] width 194 height 7
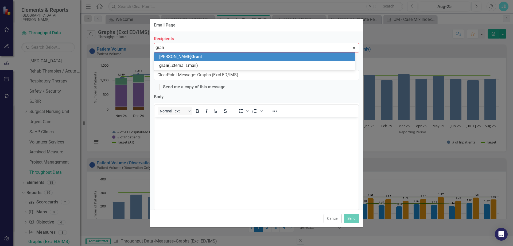
type input "grant"
click at [204, 56] on div "Kristin Grant" at bounding box center [255, 57] width 193 height 6
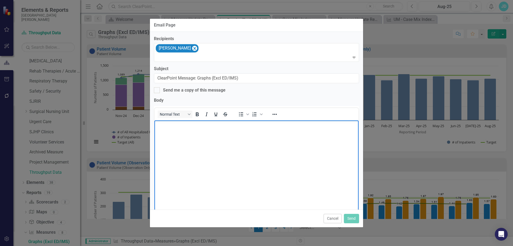
click at [210, 141] on body "Rich Text Area. Press ALT-0 for help." at bounding box center [256, 160] width 204 height 80
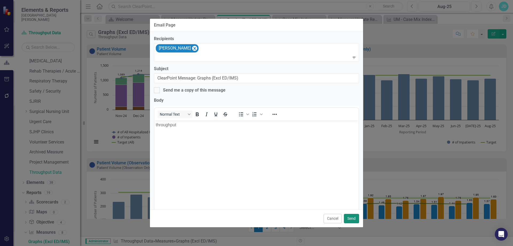
click at [355, 220] on button "Send" at bounding box center [351, 218] width 15 height 9
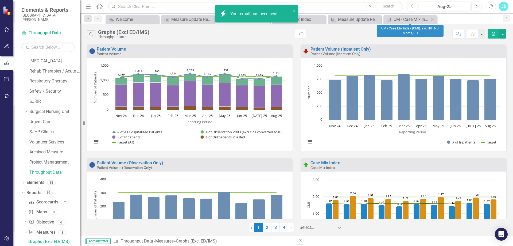
click at [433, 19] on icon "Close" at bounding box center [431, 19] width 5 height 4
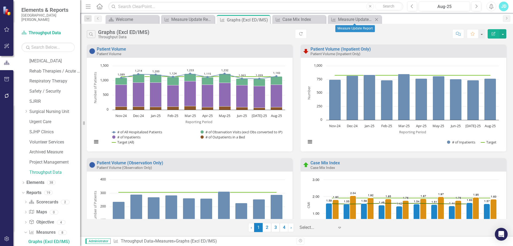
click at [377, 20] on icon "Close" at bounding box center [376, 19] width 5 height 4
click at [321, 19] on icon at bounding box center [321, 19] width 3 height 3
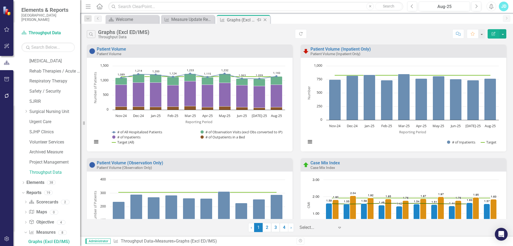
click at [266, 21] on icon at bounding box center [265, 19] width 3 height 3
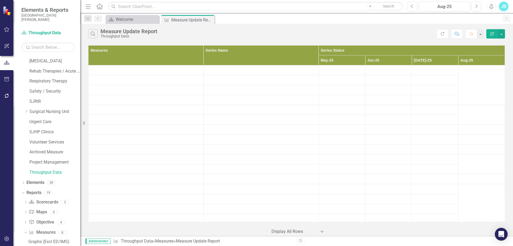
scroll to position [493, 0]
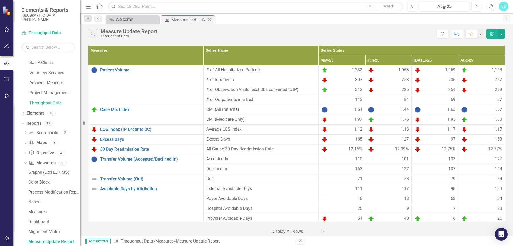
click at [210, 19] on icon "Close" at bounding box center [209, 20] width 5 height 4
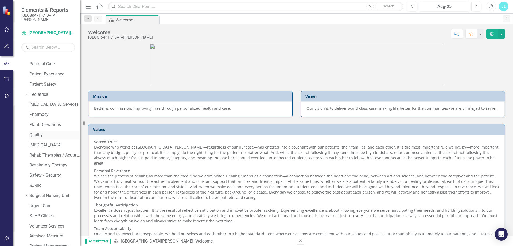
scroll to position [313, 0]
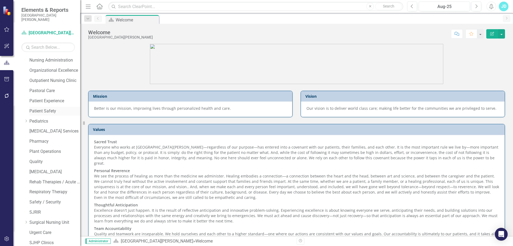
click at [47, 110] on link "Patient Safety" at bounding box center [54, 111] width 51 height 6
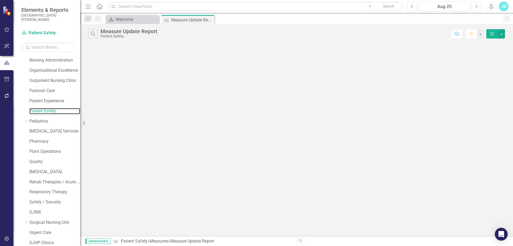
scroll to position [474, 0]
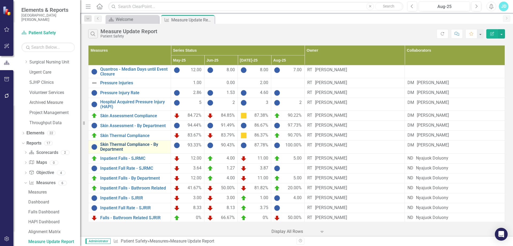
click at [129, 151] on link "Skin Thermal Compliance - By Department" at bounding box center [134, 146] width 68 height 9
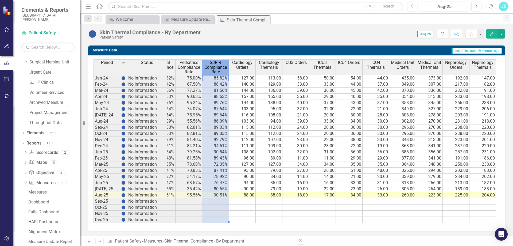
click at [218, 62] on tr "Cardiology Compliance Rate ICU3 Compliance Rate ICU4 Compliance Rate Medical Un…" at bounding box center [362, 66] width 695 height 15
click at [285, 62] on span "ICU3 Orders" at bounding box center [296, 62] width 22 height 5
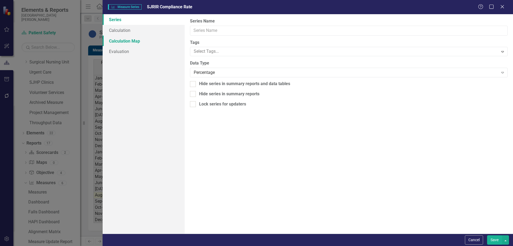
type input "SJRIR Compliance Rate"
click at [118, 31] on link "Calculation" at bounding box center [144, 30] width 82 height 11
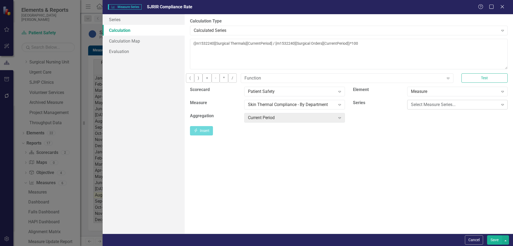
click at [437, 107] on div "Select Measure Series..." at bounding box center [454, 104] width 87 height 6
drag, startPoint x: 432, startPoint y: 39, endPoint x: 177, endPoint y: 47, distance: 255.1
click at [177, 47] on div "Series Calculation Calculation Map Evaluation From this page, you can edit the …" at bounding box center [308, 123] width 410 height 219
click at [473, 107] on div "Select Measure Series..." at bounding box center [454, 104] width 87 height 6
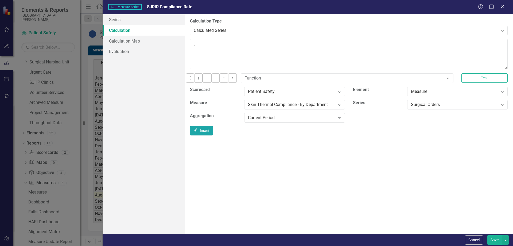
click at [213, 134] on button "Insert Insert" at bounding box center [201, 130] width 23 height 9
click at [457, 107] on div "Surgical Orders" at bounding box center [454, 104] width 87 height 6
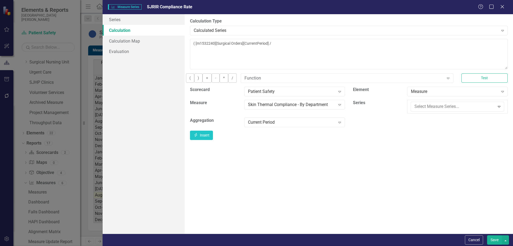
click at [213, 135] on button "Insert Insert" at bounding box center [201, 130] width 23 height 9
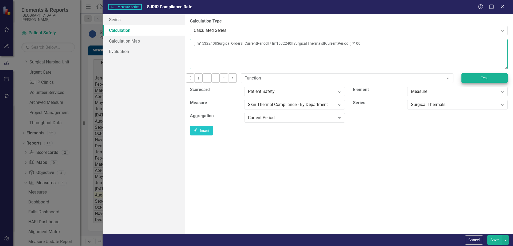
type textarea "( [m1532240][Surgical Orders][CurrentPeriod] / [m1532240][Surgical Thermals][Cu…"
click at [485, 79] on button "Test" at bounding box center [484, 77] width 46 height 9
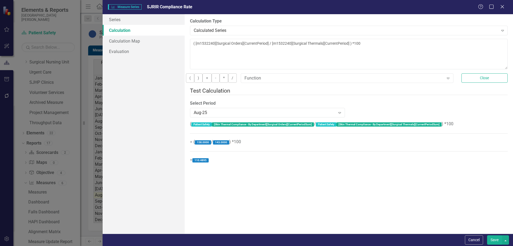
click at [496, 240] on button "Save" at bounding box center [494, 239] width 15 height 9
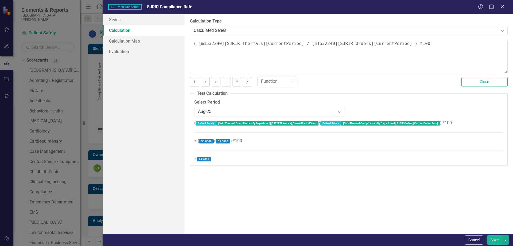
scroll to position [0, 105]
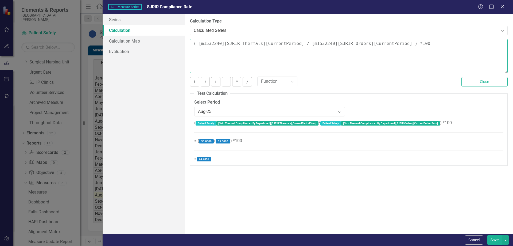
click at [395, 46] on textarea "( [m1532240][SJRIR Thermals][CurrentPeriod] / [m1532240][SJRIR Orders][CurrentP…" at bounding box center [349, 56] width 318 height 34
click at [199, 45] on textarea "( [m1532240][SJRIR Thermals][CurrentPeriod] / [m1532240][SJRIR Orders][CurrentP…" at bounding box center [349, 56] width 318 height 34
type textarea "([m1532240][SJRIR Thermals][CurrentPeriod] / [m1532240][SJRIR Orders][CurrentPe…"
click at [492, 240] on button "Save" at bounding box center [494, 239] width 15 height 9
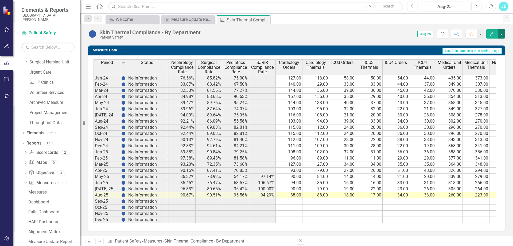
click at [503, 34] on button "button" at bounding box center [501, 33] width 7 height 9
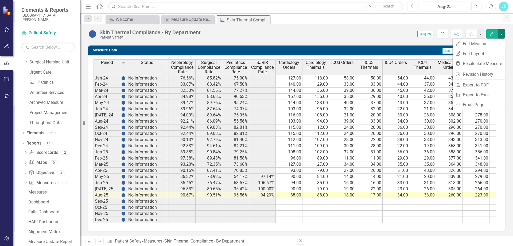
click at [343, 39] on div "Skin Thermal Compliance - By Department Patient Safety Score: N/A Aug-25 Comple…" at bounding box center [296, 32] width 433 height 16
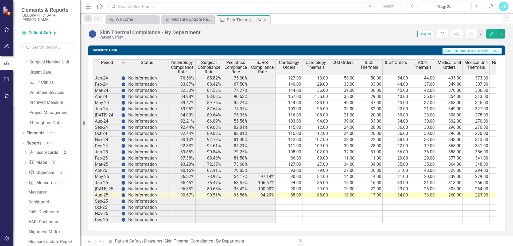
click at [264, 20] on icon "Close" at bounding box center [264, 20] width 5 height 4
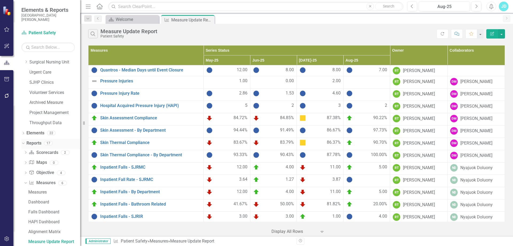
click at [22, 141] on icon "Dropdown" at bounding box center [22, 143] width 3 height 4
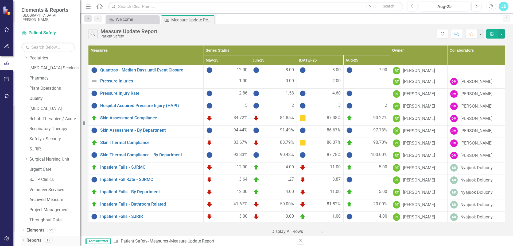
scroll to position [323, 0]
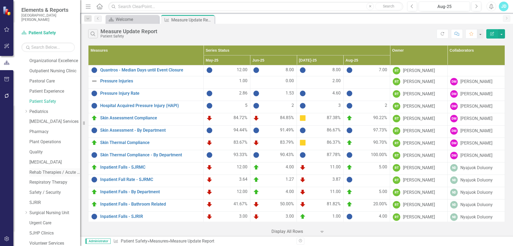
click at [65, 169] on div "Rehab Therapies / Acute Wound Care" at bounding box center [54, 172] width 51 height 9
click at [54, 173] on link "Rehab Therapies / Acute Wound Care" at bounding box center [54, 172] width 51 height 6
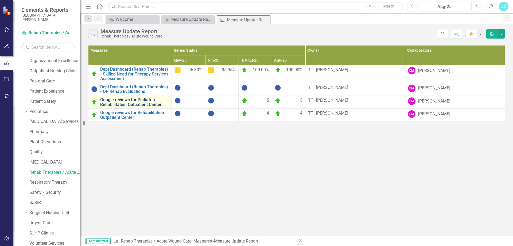
click at [137, 97] on link "Google reviews for Pediatric Rehabilitation Outpatient Center" at bounding box center [134, 101] width 69 height 9
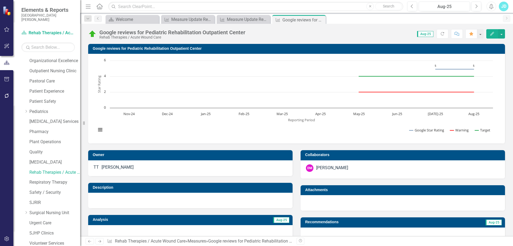
scroll to position [160, 0]
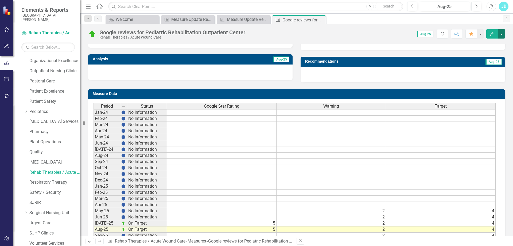
click at [502, 33] on button "button" at bounding box center [501, 33] width 7 height 9
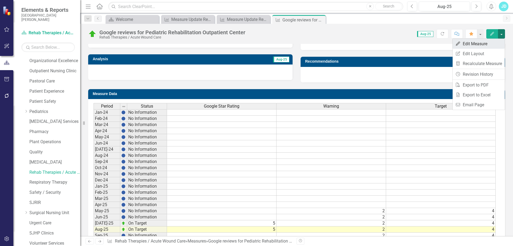
click at [493, 43] on link "Edit Edit Measure" at bounding box center [479, 44] width 52 height 10
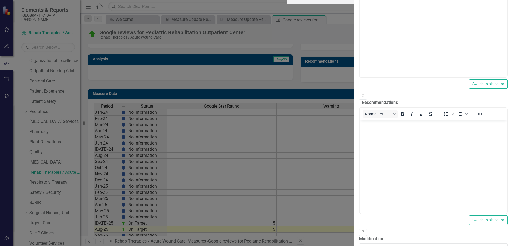
scroll to position [0, 0]
drag, startPoint x: 66, startPoint y: 51, endPoint x: 111, endPoint y: 67, distance: 48.0
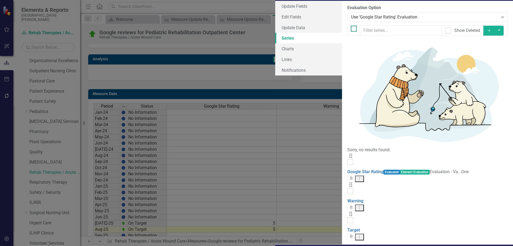
click at [351, 32] on div at bounding box center [354, 29] width 6 height 6
click at [351, 29] on input "checkbox" at bounding box center [352, 27] width 3 height 3
checkbox input "true"
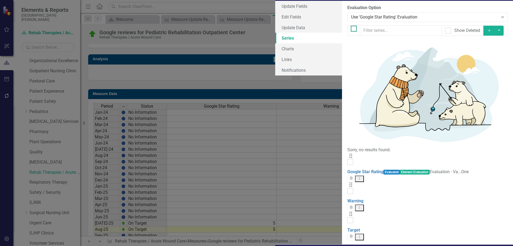
checkbox input "true"
click at [504, 36] on button "button" at bounding box center [499, 31] width 9 height 10
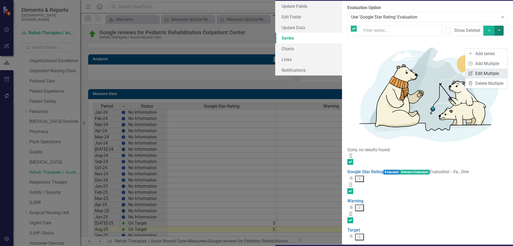
click at [489, 71] on link "Edit Multiple Edit Multiple" at bounding box center [486, 73] width 42 height 10
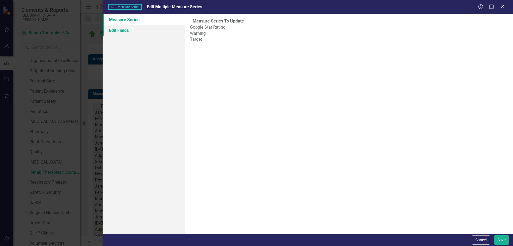
click at [134, 30] on link "Edit Fields" at bounding box center [144, 30] width 82 height 11
click at [215, 31] on div at bounding box center [345, 28] width 306 height 7
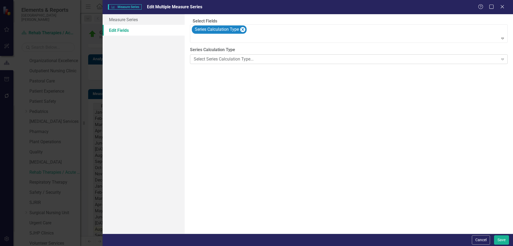
click at [217, 62] on div "Select Series Calculation Type..." at bounding box center [346, 59] width 304 height 6
click at [245, 32] on icon "Remove Series Calculation Type" at bounding box center [242, 29] width 5 height 7
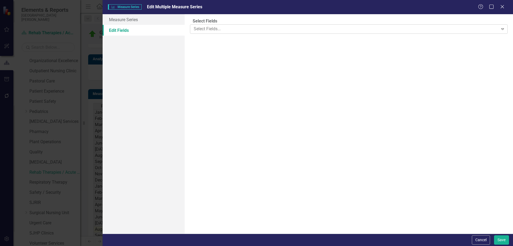
click at [233, 33] on div at bounding box center [345, 28] width 306 height 7
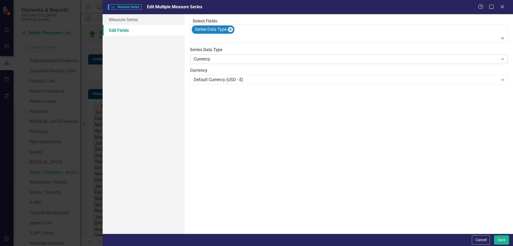
click at [224, 62] on div "Currency" at bounding box center [346, 59] width 304 height 6
click at [502, 236] on button "Save" at bounding box center [501, 239] width 15 height 9
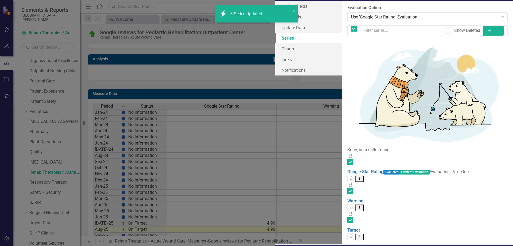
drag, startPoint x: 499, startPoint y: 239, endPoint x: 489, endPoint y: 234, distance: 11.0
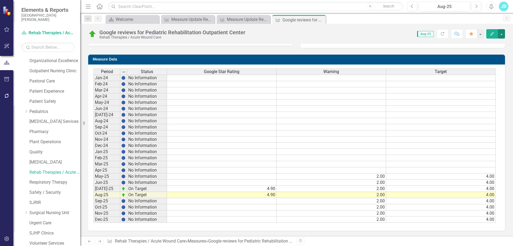
scroll to position [88, 0]
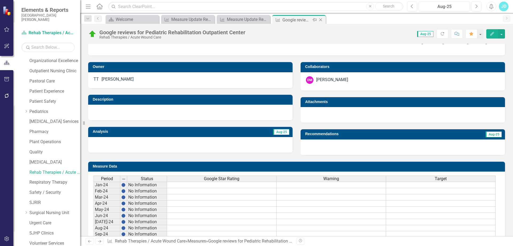
click at [320, 20] on icon "Close" at bounding box center [320, 20] width 5 height 4
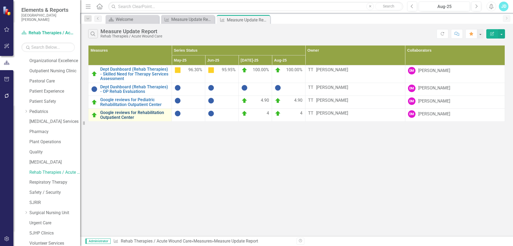
click at [121, 110] on link "Google reviews for Rehabilitation Outpatient Center" at bounding box center [134, 114] width 69 height 9
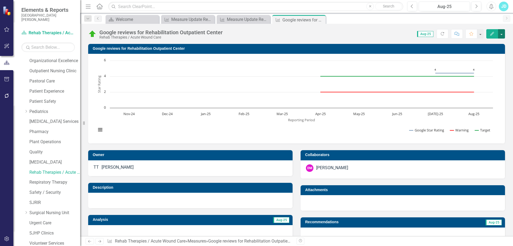
click at [503, 33] on button "button" at bounding box center [501, 33] width 7 height 9
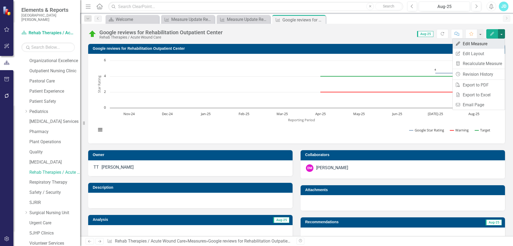
click at [486, 41] on link "Edit Edit Measure" at bounding box center [479, 44] width 52 height 10
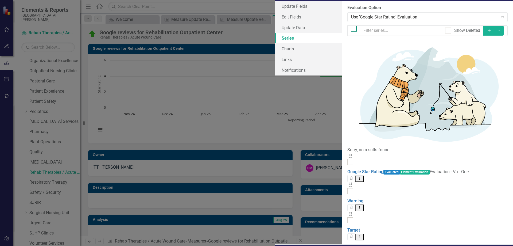
click at [351, 32] on div at bounding box center [354, 29] width 6 height 6
click at [351, 29] on input "checkbox" at bounding box center [352, 27] width 3 height 3
checkbox input "true"
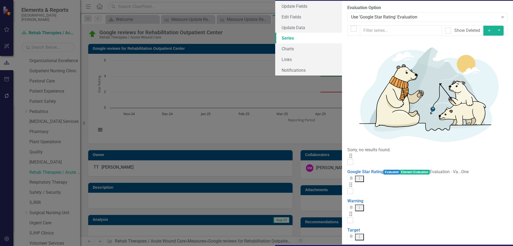
checkbox input "true"
click at [503, 36] on button "button" at bounding box center [499, 31] width 9 height 10
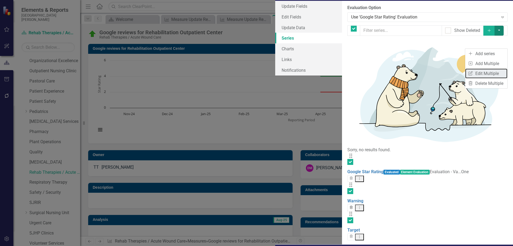
click at [492, 75] on link "Edit Multiple Edit Multiple" at bounding box center [486, 73] width 42 height 10
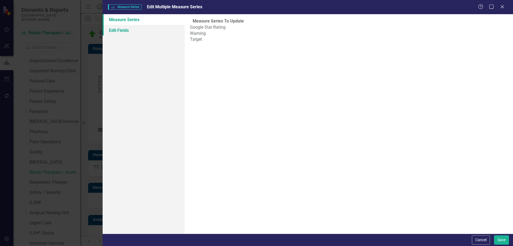
click at [118, 30] on link "Edit Fields" at bounding box center [144, 30] width 82 height 11
click at [214, 33] on div at bounding box center [345, 28] width 306 height 7
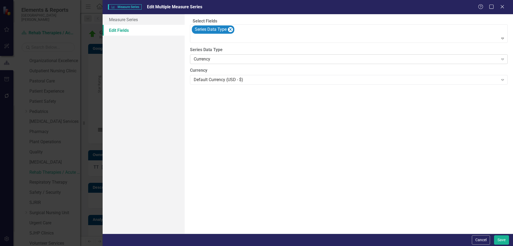
click at [224, 62] on div "Currency" at bounding box center [346, 59] width 304 height 6
click at [502, 239] on button "Save" at bounding box center [501, 239] width 15 height 9
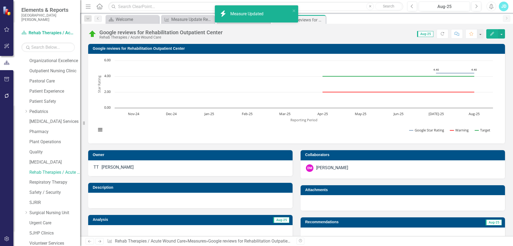
click at [0, 0] on icon "Close" at bounding box center [0, 0] width 0 height 0
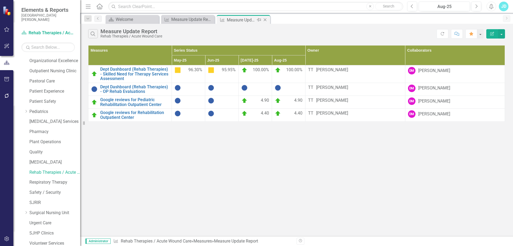
click at [264, 20] on icon "Close" at bounding box center [264, 20] width 5 height 4
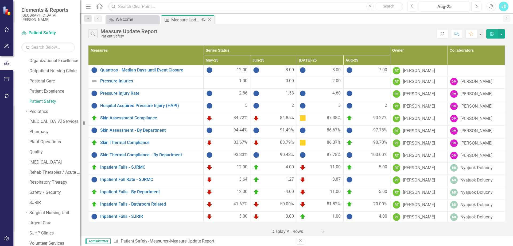
click at [212, 20] on icon "Close" at bounding box center [209, 20] width 5 height 4
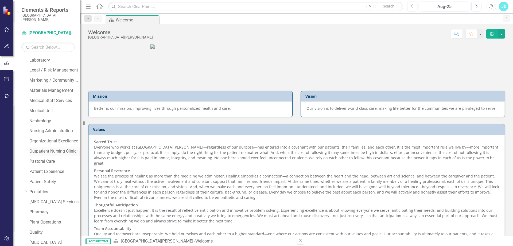
scroll to position [136, 0]
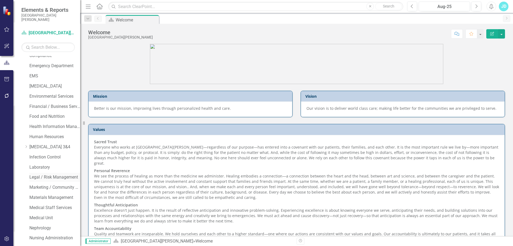
click at [55, 176] on link "Legal / Risk Management" at bounding box center [54, 177] width 51 height 6
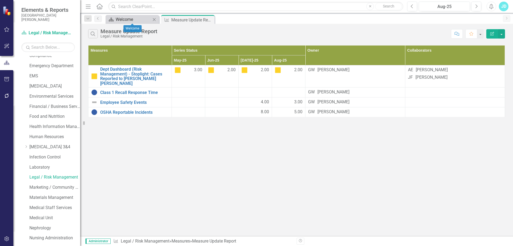
click at [126, 17] on div "Welcome" at bounding box center [133, 19] width 35 height 7
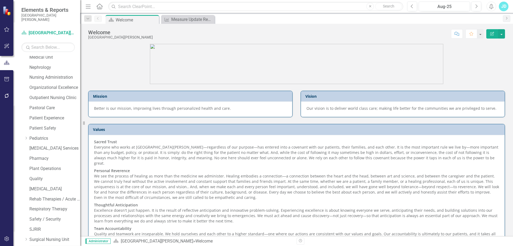
scroll to position [377, 0]
click at [22, 239] on icon "Dropdown" at bounding box center [23, 240] width 4 height 3
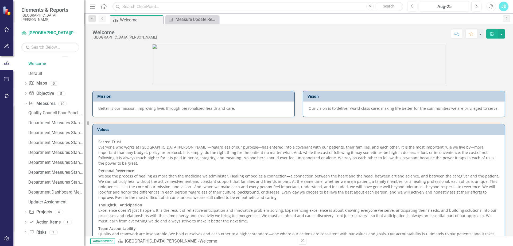
scroll to position [567, 0]
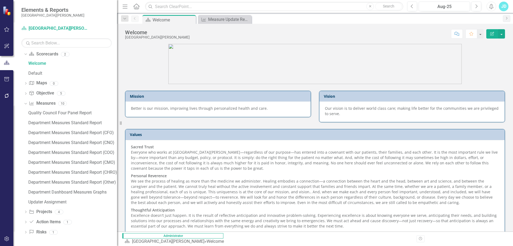
drag, startPoint x: 82, startPoint y: 123, endPoint x: 117, endPoint y: 121, distance: 35.3
click at [117, 121] on div "Resize" at bounding box center [119, 123] width 4 height 246
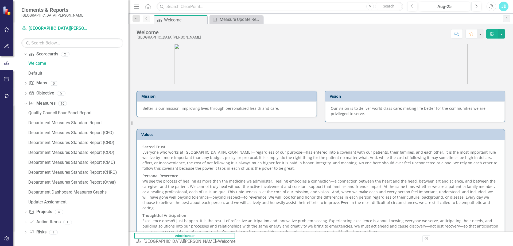
drag, startPoint x: 119, startPoint y: 123, endPoint x: 142, endPoint y: 123, distance: 22.4
click at [133, 123] on div "Resize" at bounding box center [131, 123] width 4 height 246
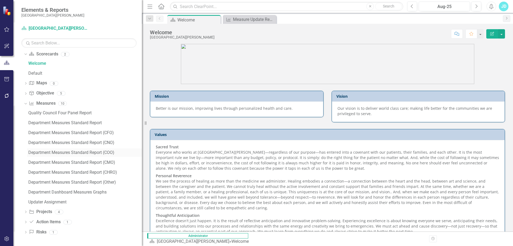
click at [104, 151] on div "Department Measures Standard Report (COO)" at bounding box center [85, 152] width 114 height 5
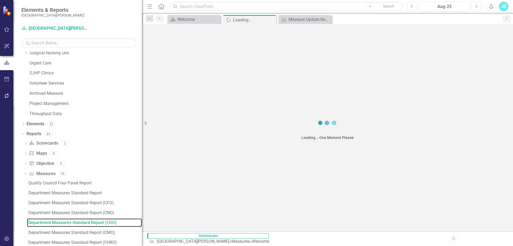
scroll to position [459, 0]
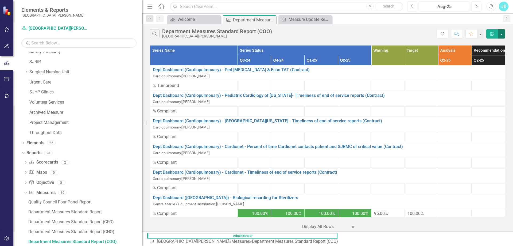
click at [503, 36] on button "button" at bounding box center [501, 33] width 7 height 9
click at [490, 54] on link "PDF Export to PDF" at bounding box center [484, 54] width 42 height 10
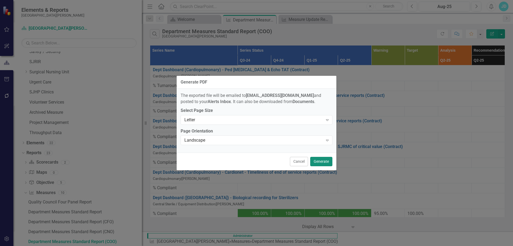
click at [323, 160] on button "Generate" at bounding box center [321, 161] width 22 height 9
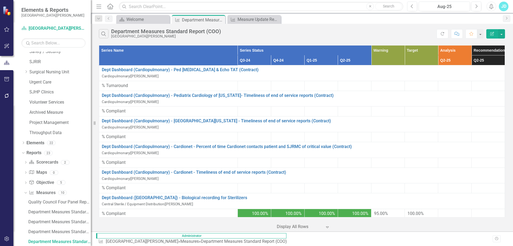
drag, startPoint x: 142, startPoint y: 123, endPoint x: 91, endPoint y: 124, distance: 51.6
click at [91, 124] on div "Resize" at bounding box center [93, 123] width 4 height 246
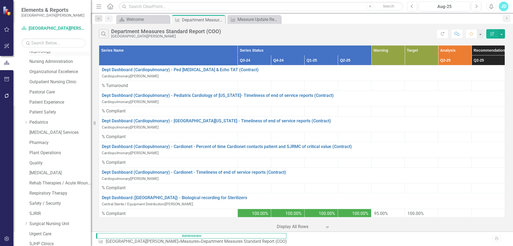
scroll to position [201, 0]
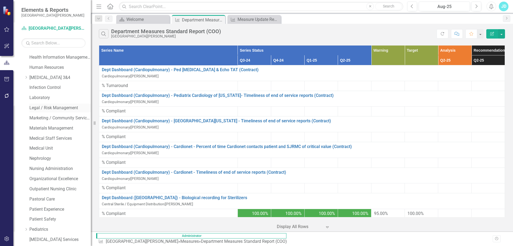
click at [64, 109] on link "Legal / Risk Management" at bounding box center [59, 108] width 61 height 6
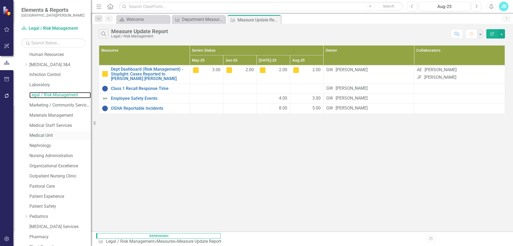
scroll to position [240, 0]
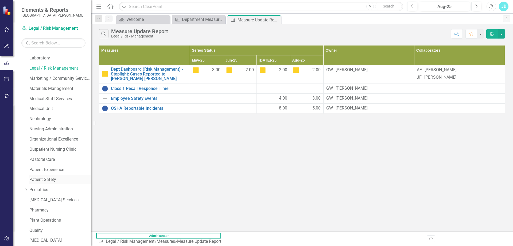
click at [48, 176] on link "Patient Safety" at bounding box center [59, 179] width 61 height 6
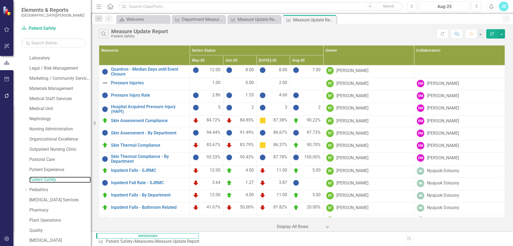
scroll to position [469, 0]
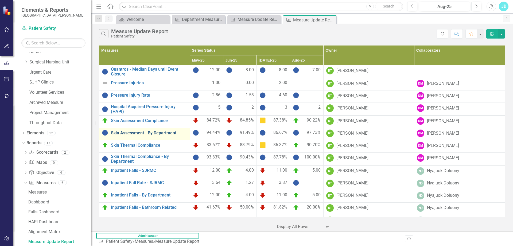
click at [143, 130] on link "Skin Assessment - By Department" at bounding box center [149, 132] width 76 height 5
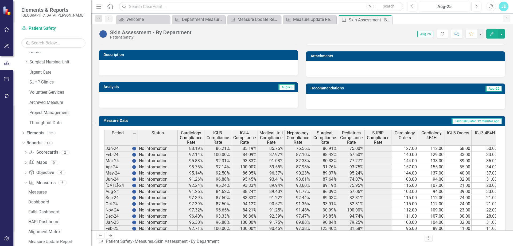
scroll to position [208, 0]
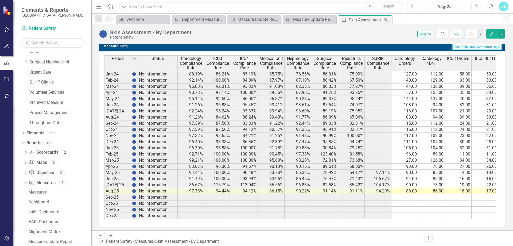
click at [379, 65] on span "SJRIR Compliance Rate" at bounding box center [378, 63] width 24 height 14
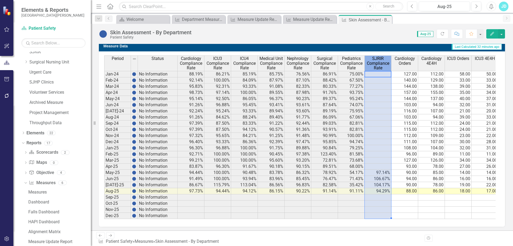
click at [379, 65] on span "SJRIR Compliance Rate" at bounding box center [378, 63] width 24 height 14
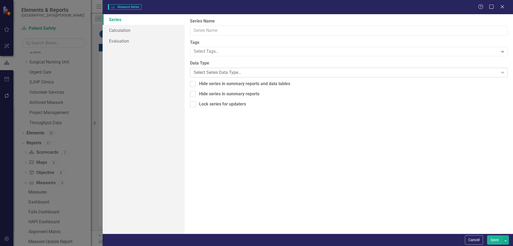
type input "SJRIR Compliance Rate"
click at [131, 30] on link "Calculation" at bounding box center [144, 30] width 82 height 11
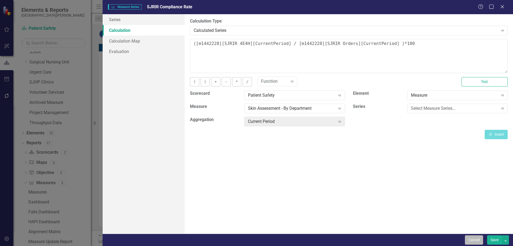
click at [468, 239] on button "Cancel" at bounding box center [474, 239] width 18 height 9
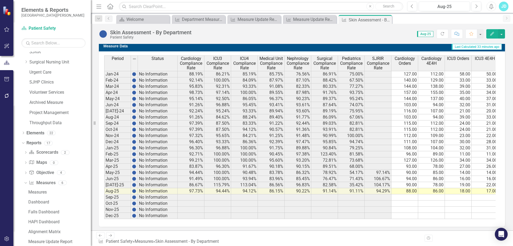
drag, startPoint x: 388, startPoint y: 19, endPoint x: 382, endPoint y: 20, distance: 5.4
click at [0, 0] on icon "Close" at bounding box center [0, 0] width 0 height 0
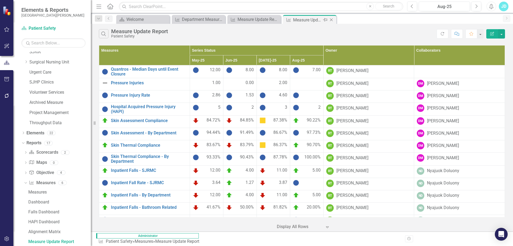
click at [333, 20] on icon "Close" at bounding box center [331, 20] width 5 height 4
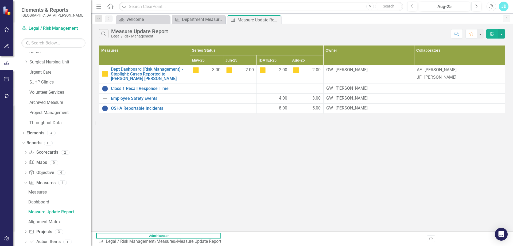
scroll to position [440, 0]
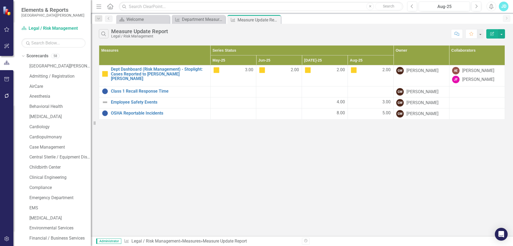
scroll to position [440, 0]
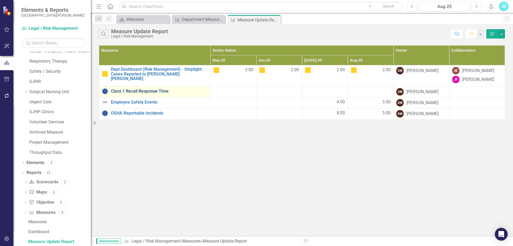
click at [134, 91] on link "Class 1 Recall Response Time" at bounding box center [159, 91] width 97 height 5
